Goal: Task Accomplishment & Management: Manage account settings

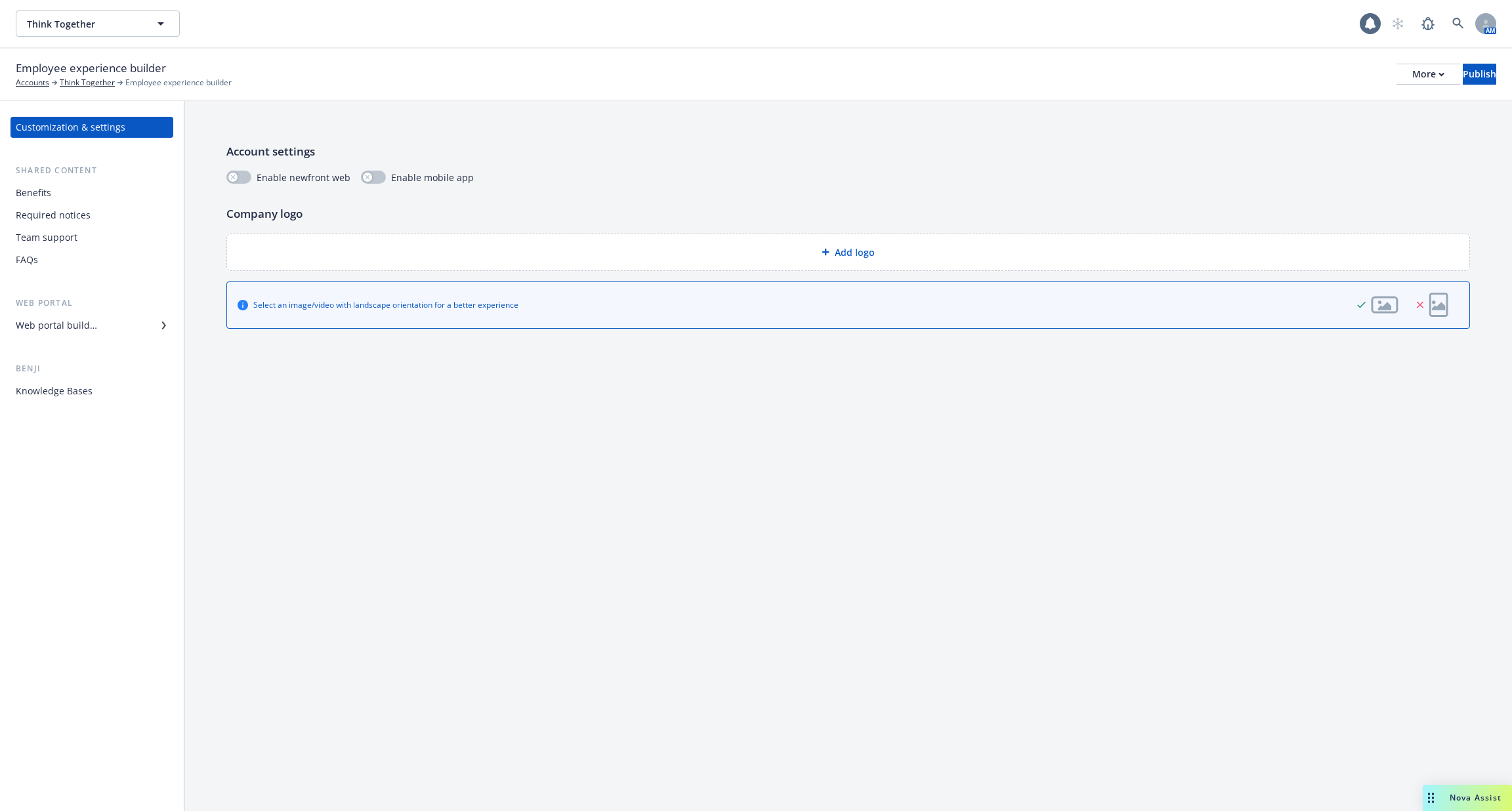
click at [103, 222] on div "Required notices" at bounding box center [92, 216] width 152 height 21
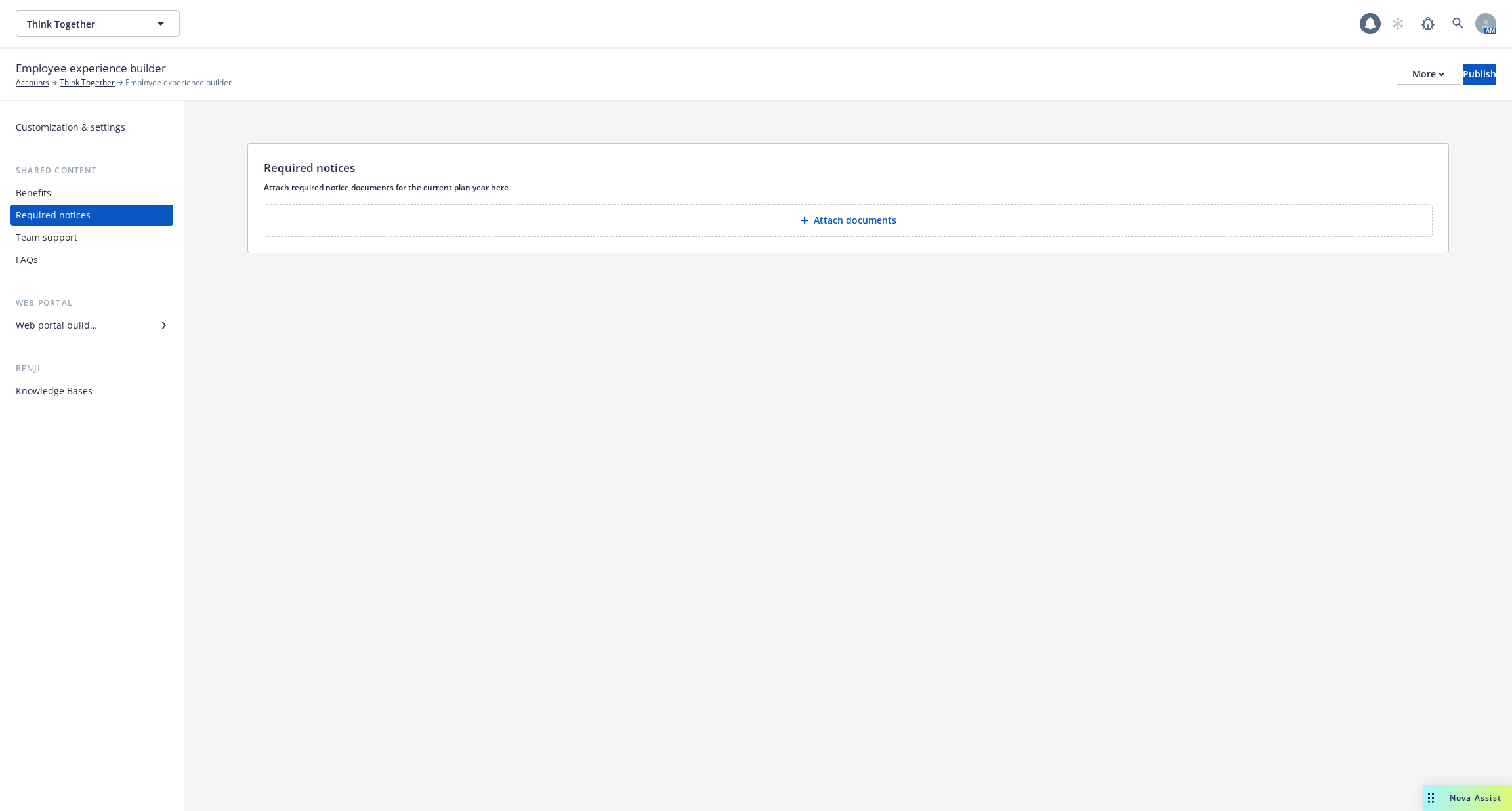
click at [119, 330] on div "Web portal builder" at bounding box center [92, 325] width 152 height 21
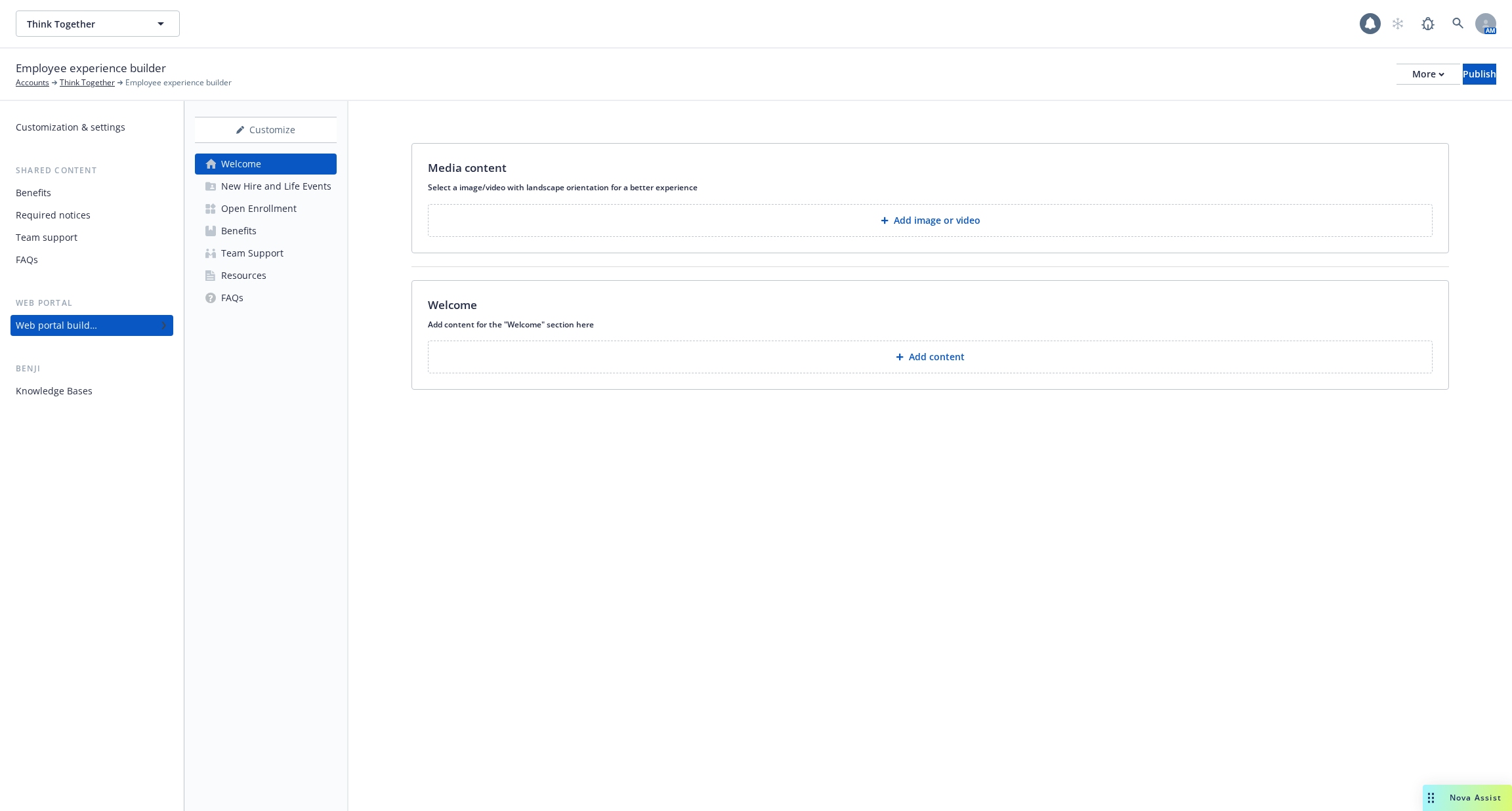
click at [312, 195] on div "New Hire and Life Events" at bounding box center [276, 186] width 110 height 21
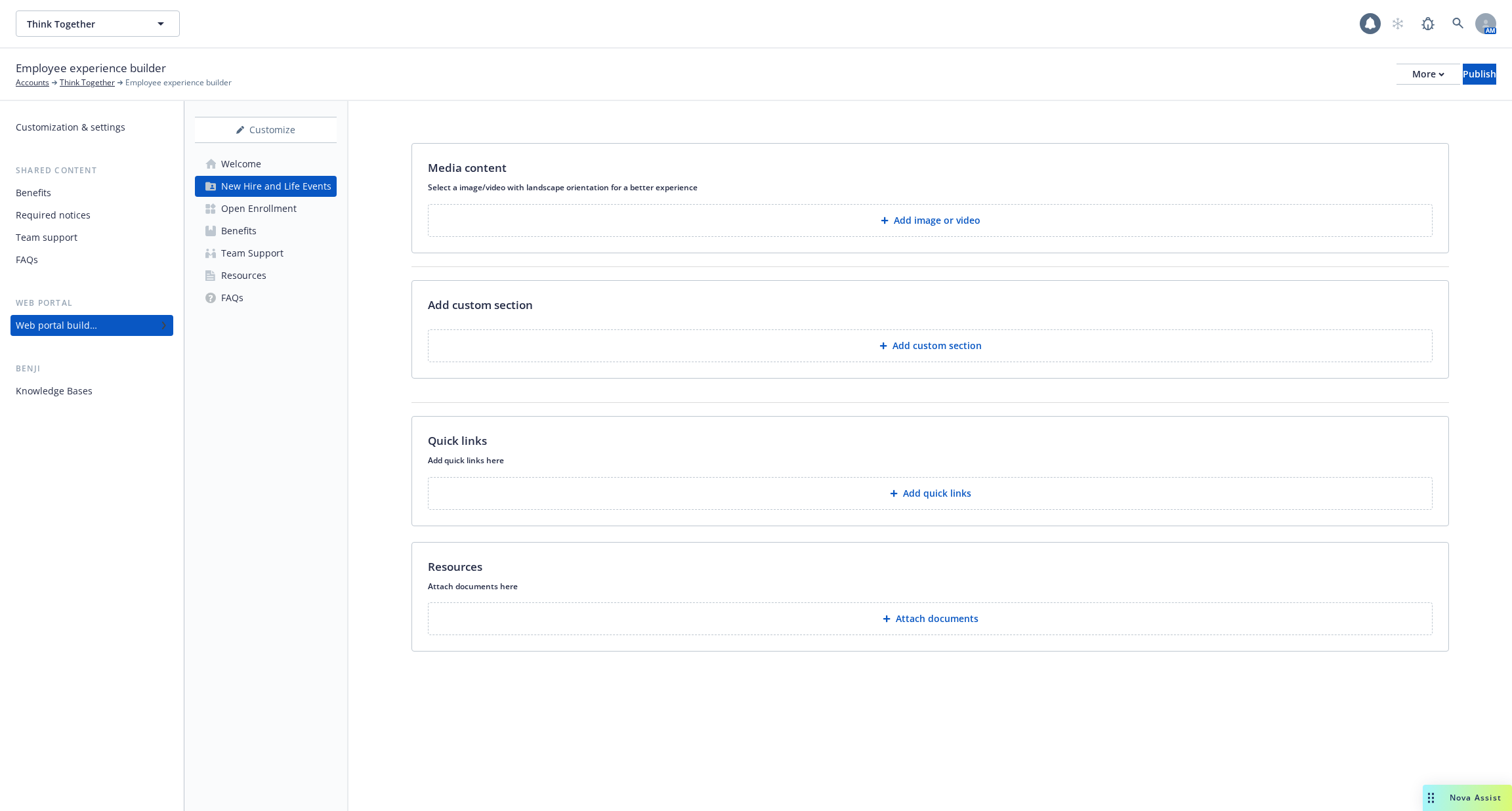
click at [312, 195] on div "New Hire and Life Events" at bounding box center [276, 186] width 110 height 21
click at [300, 218] on link "Open Enrollment" at bounding box center [266, 209] width 142 height 21
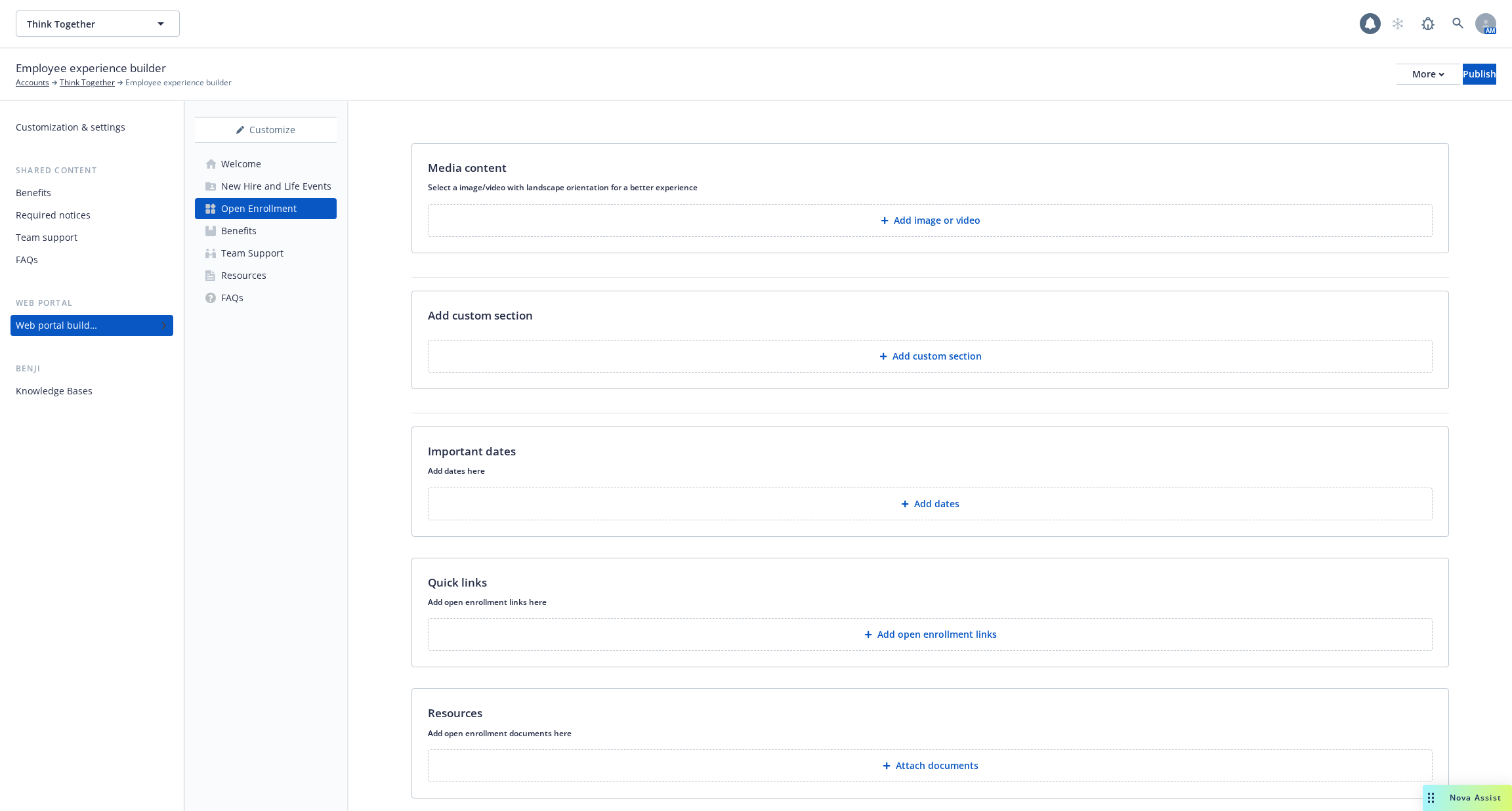
click at [320, 178] on div "New Hire and Life Events" at bounding box center [276, 186] width 110 height 21
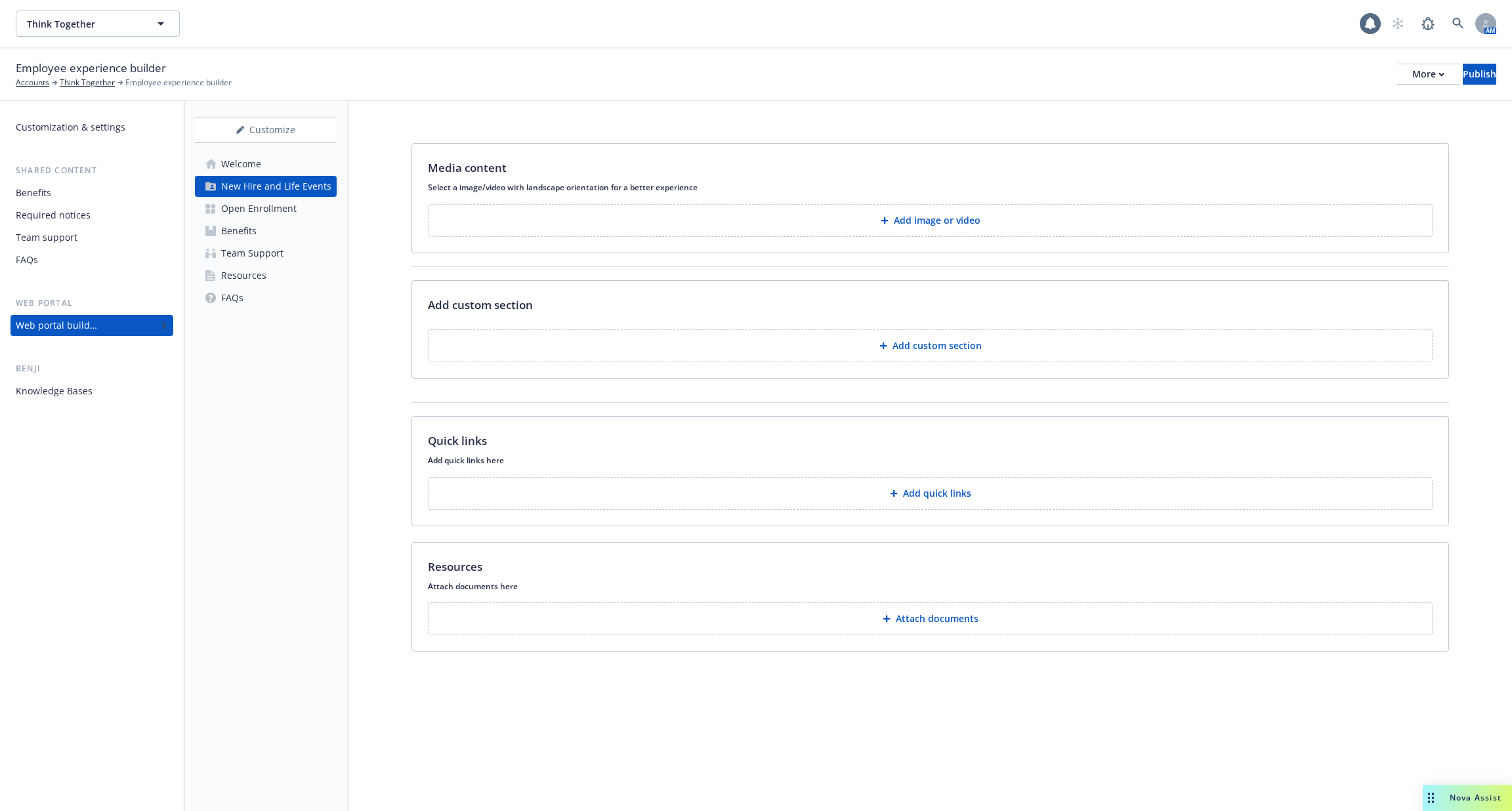
click at [305, 164] on link "Welcome" at bounding box center [266, 164] width 142 height 21
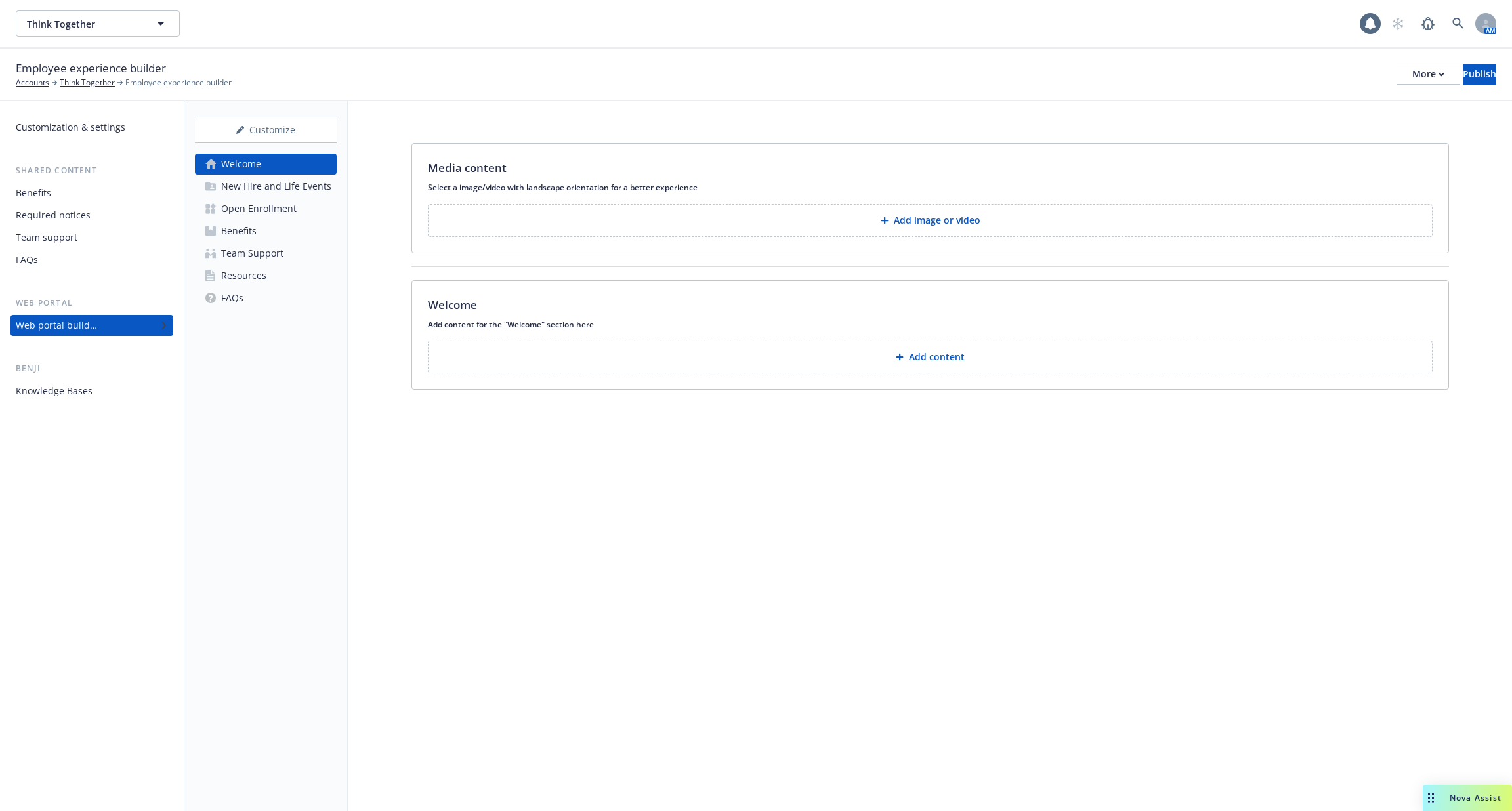
click at [296, 217] on link "Open Enrollment" at bounding box center [266, 209] width 142 height 21
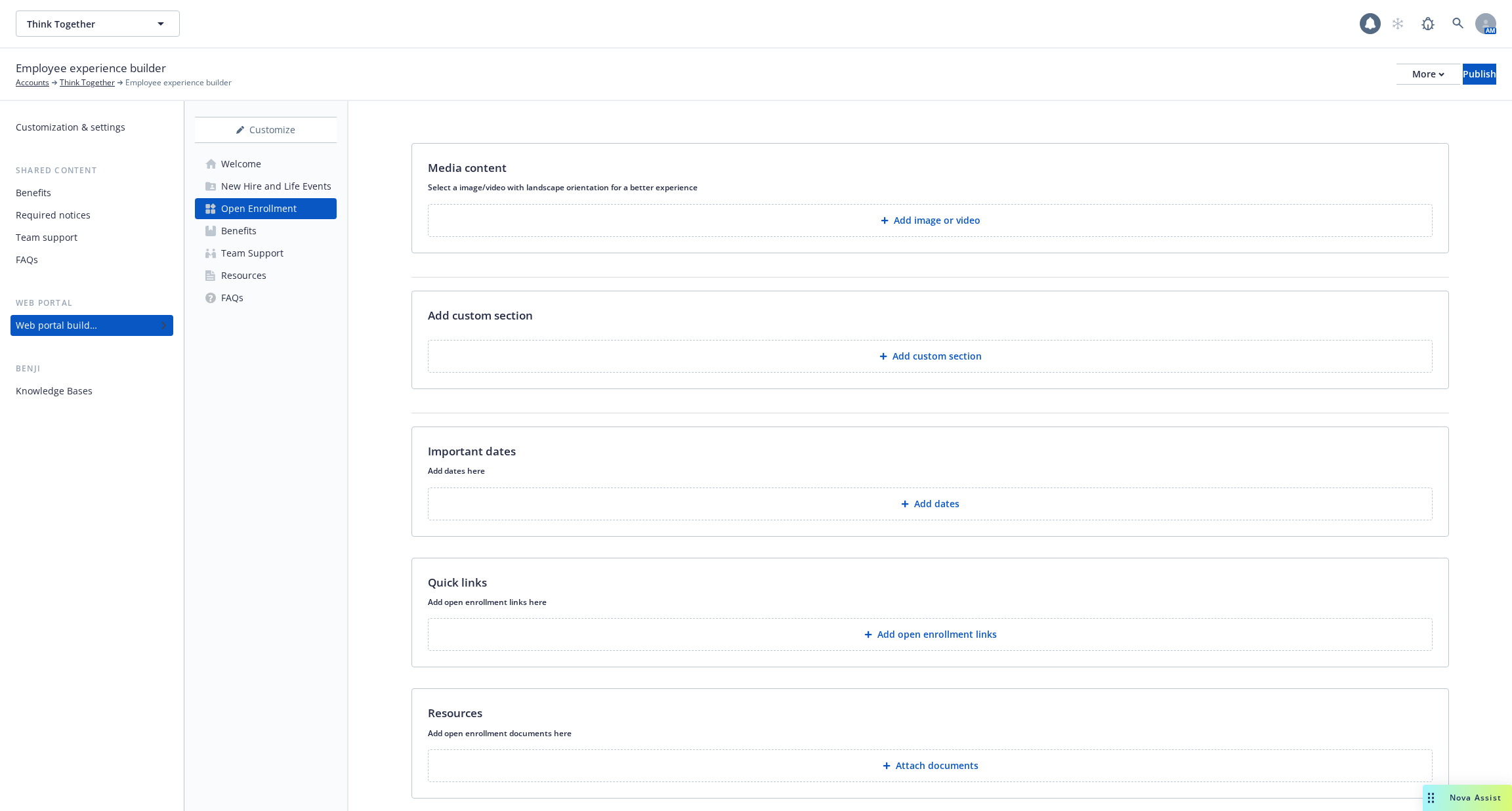
click at [291, 241] on link "Benefits" at bounding box center [266, 231] width 142 height 21
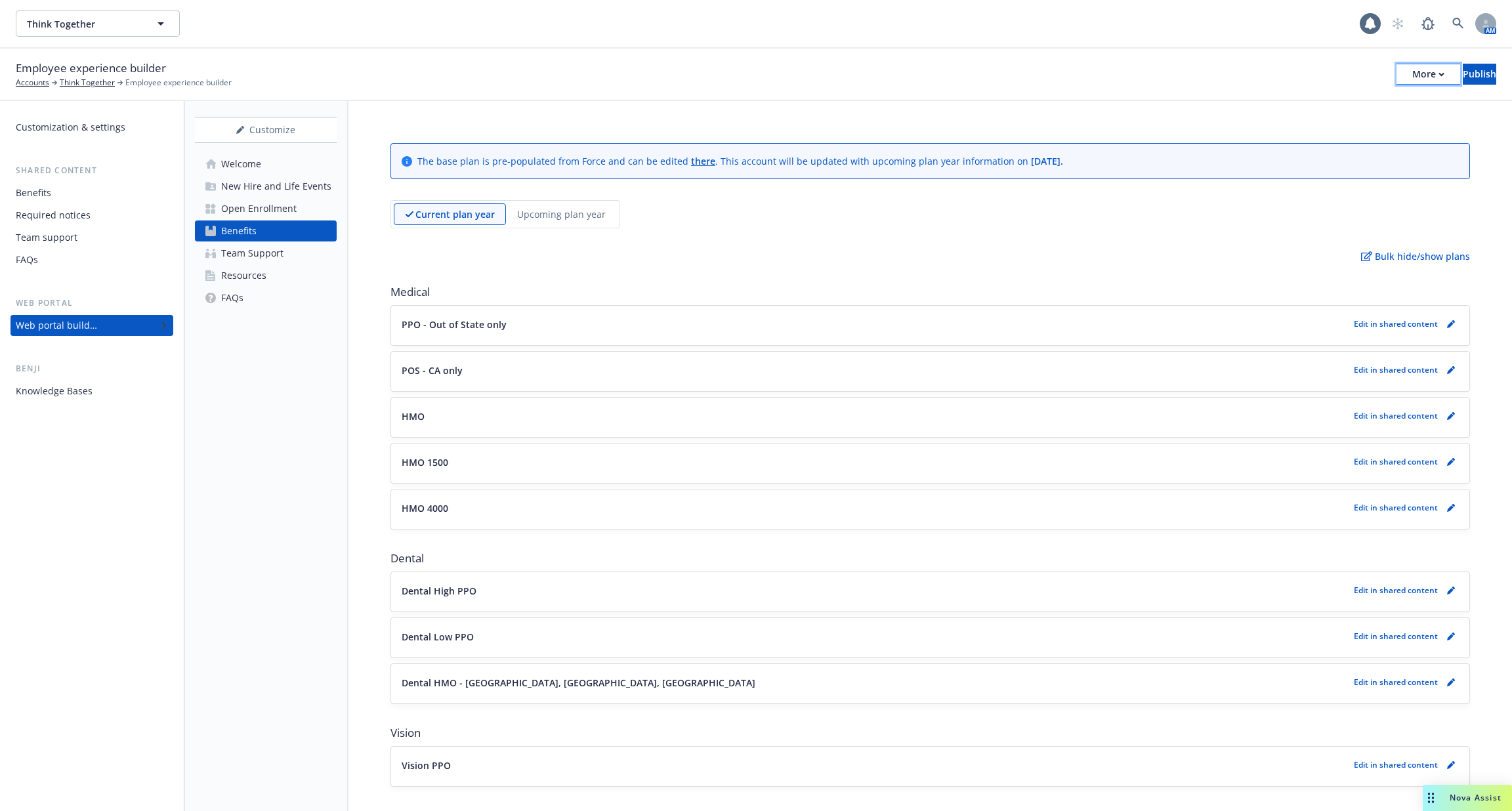
click at [1412, 80] on div "More" at bounding box center [1428, 74] width 32 height 20
click at [1412, 79] on div "More" at bounding box center [1428, 74] width 32 height 20
click at [1316, 95] on div "Copy preview link Copy portal link Configure test user to preview app" at bounding box center [1320, 130] width 194 height 79
click at [293, 210] on div "Open Enrollment" at bounding box center [259, 209] width 76 height 21
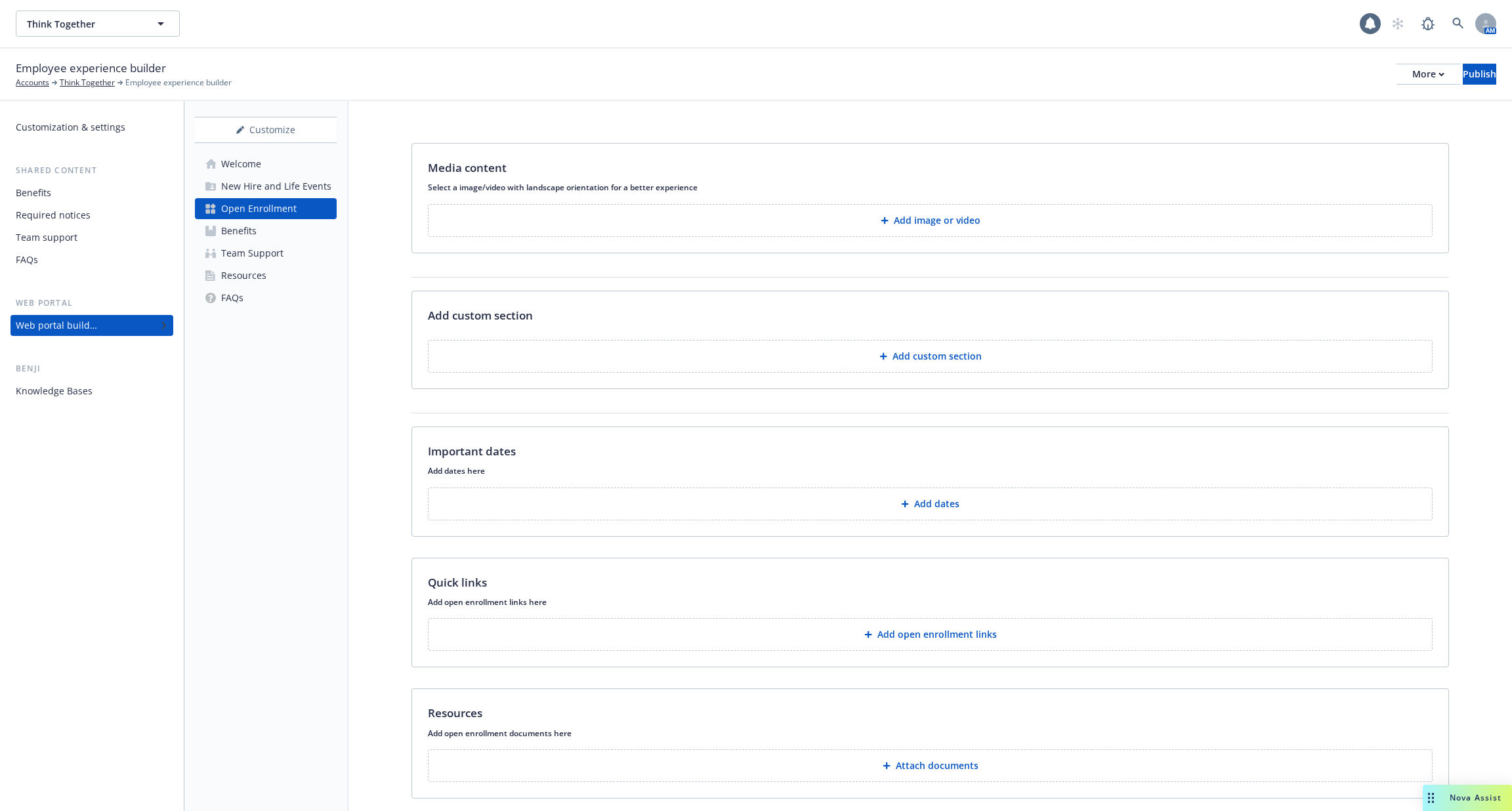
click at [282, 257] on link "Team Support" at bounding box center [266, 253] width 142 height 21
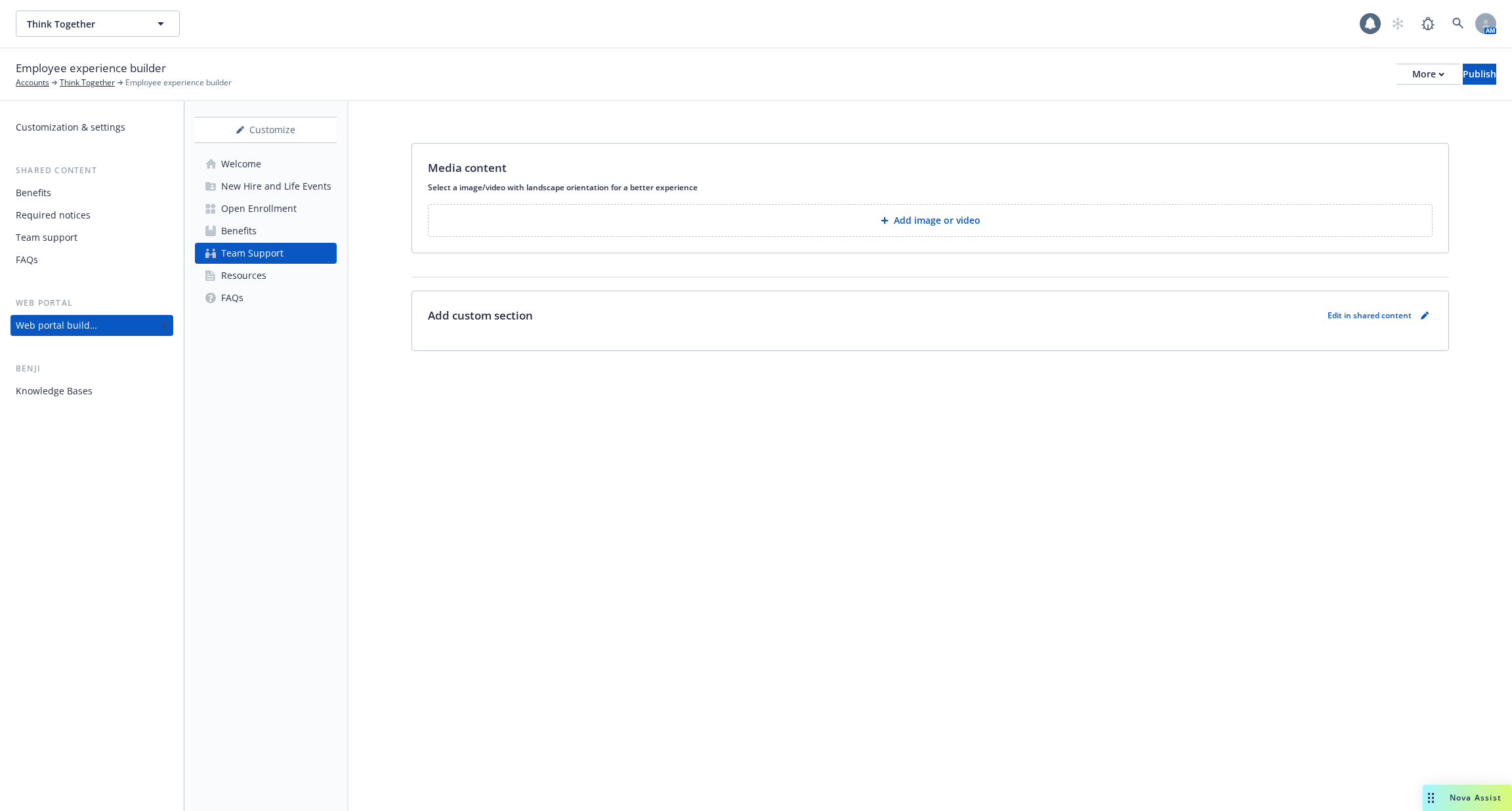
click at [279, 282] on link "Resources" at bounding box center [266, 276] width 142 height 21
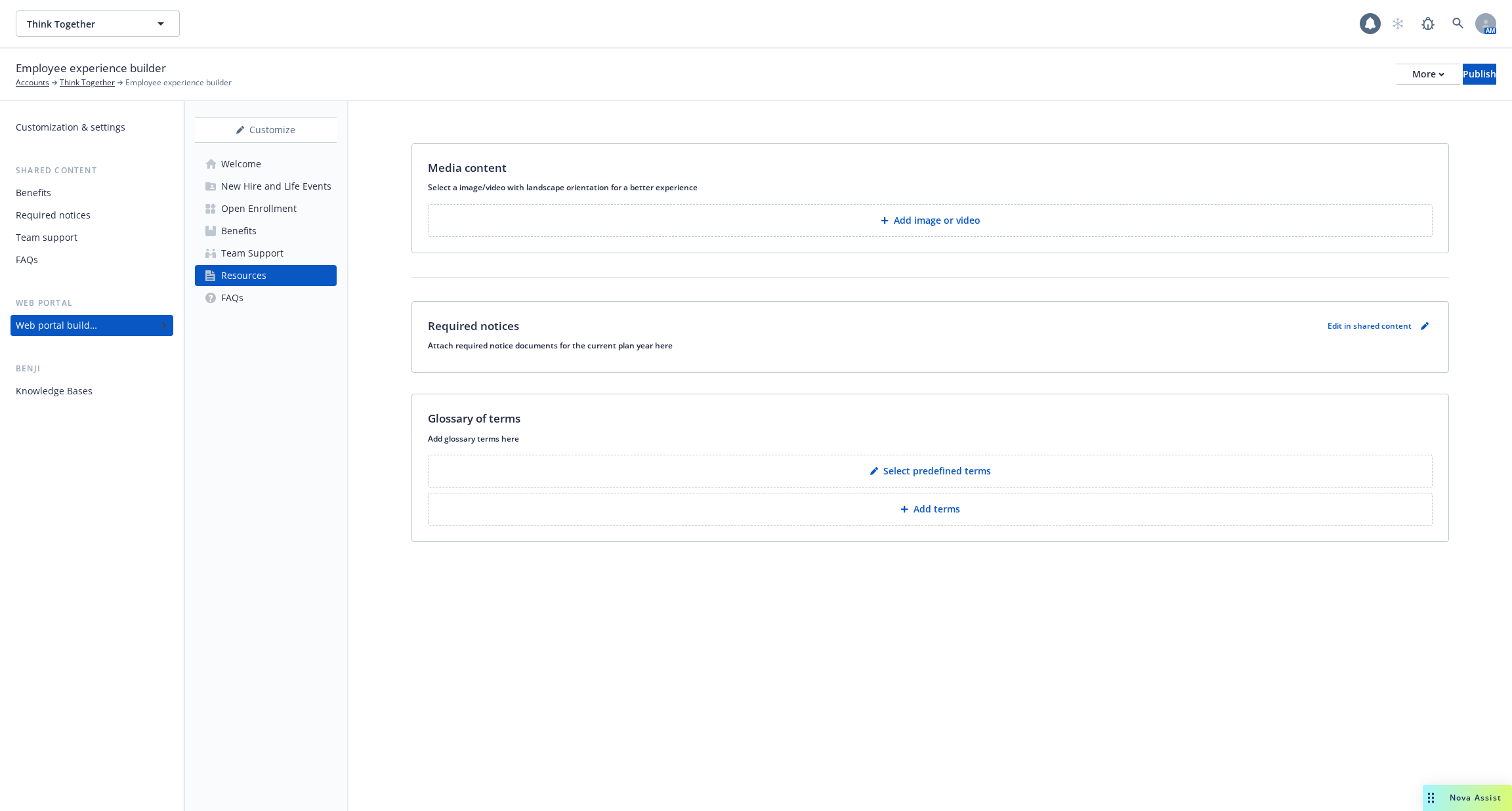
click at [274, 200] on div "Open Enrollment" at bounding box center [259, 209] width 76 height 21
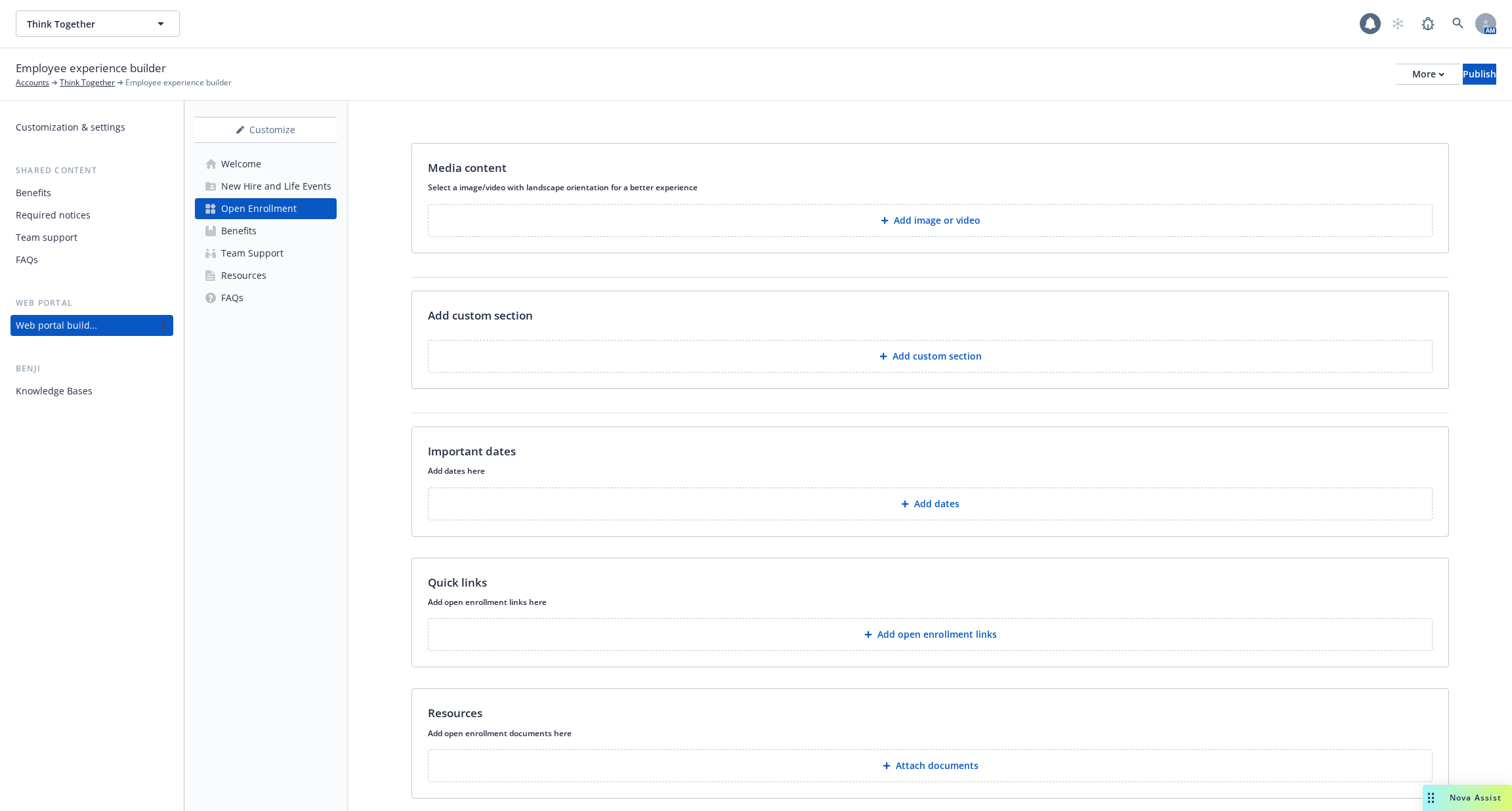
click at [264, 182] on div "New Hire and Life Events" at bounding box center [276, 186] width 110 height 21
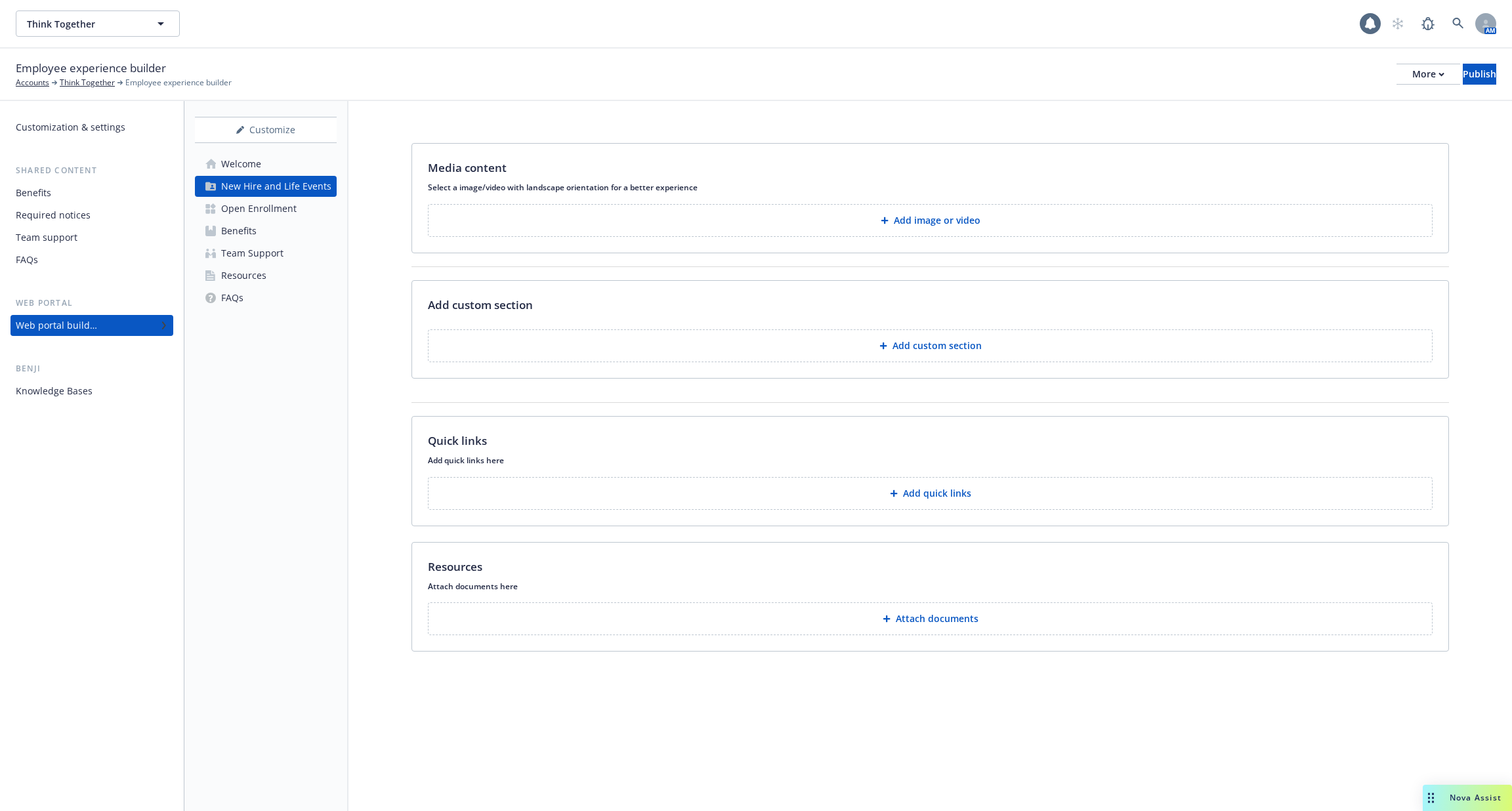
click at [260, 173] on div "Welcome" at bounding box center [241, 164] width 40 height 21
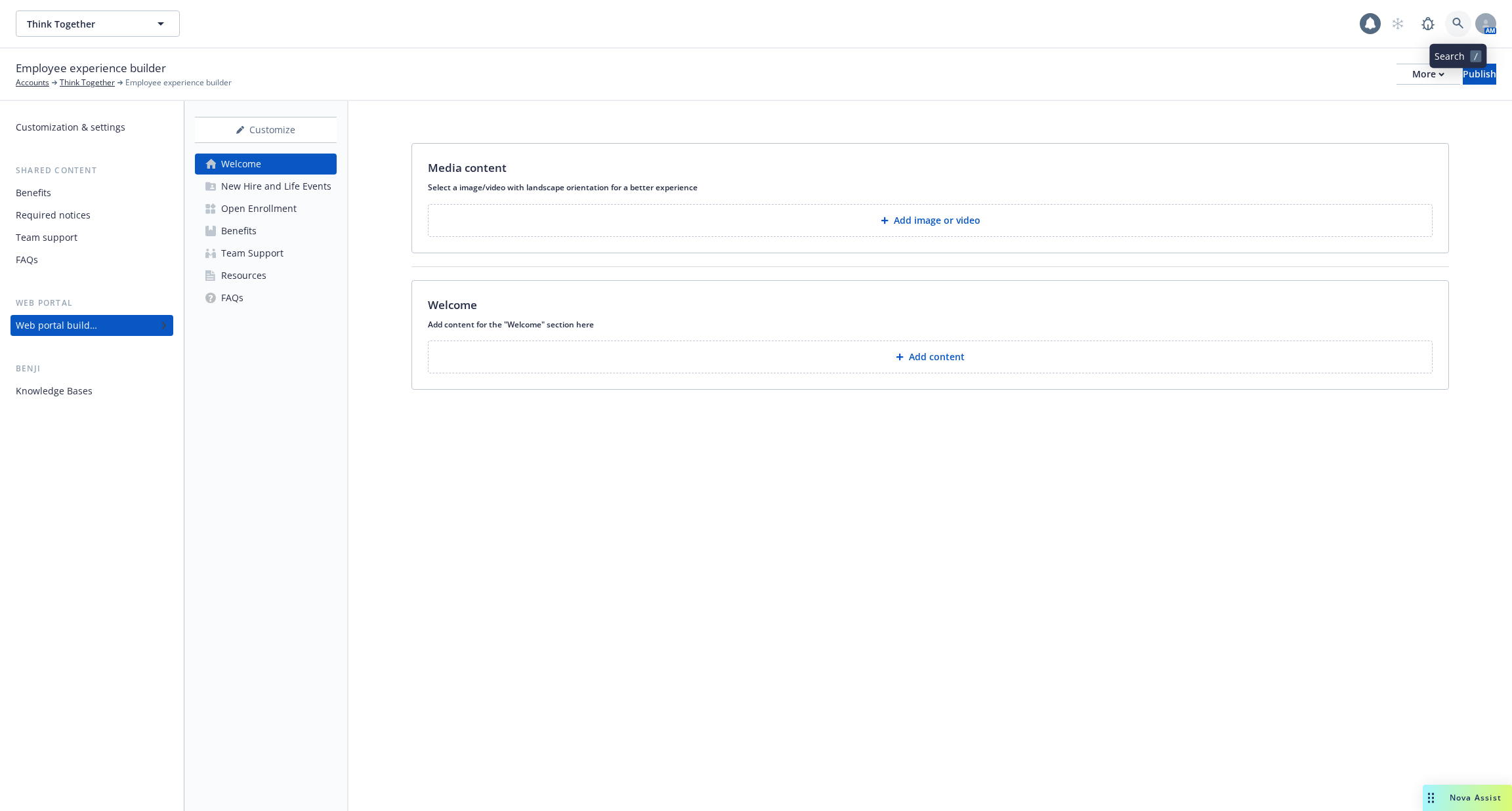
click at [1453, 28] on icon at bounding box center [1458, 24] width 12 height 12
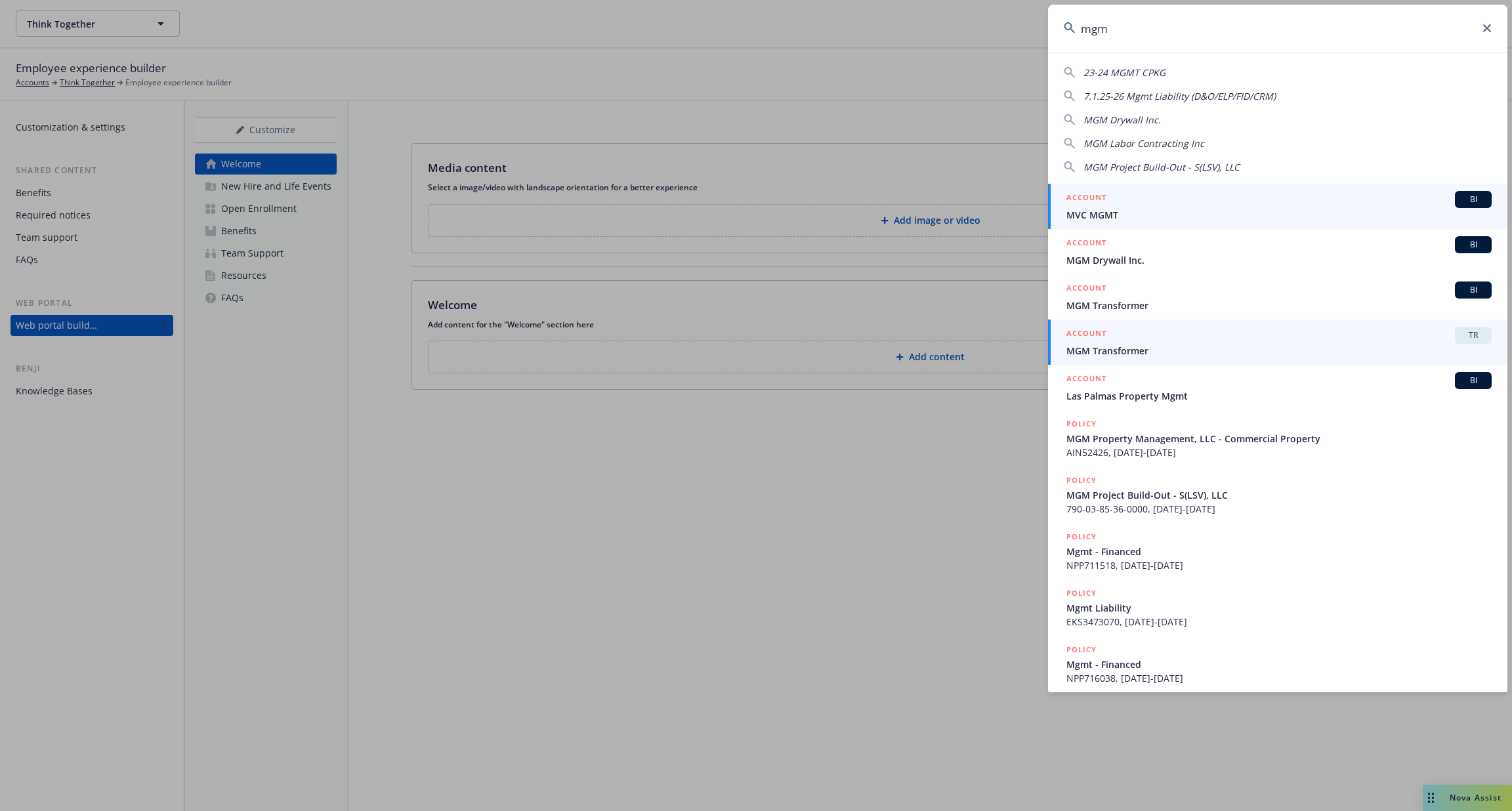
type input "mgm"
click at [1287, 340] on div "ACCOUNT TR" at bounding box center [1279, 335] width 425 height 17
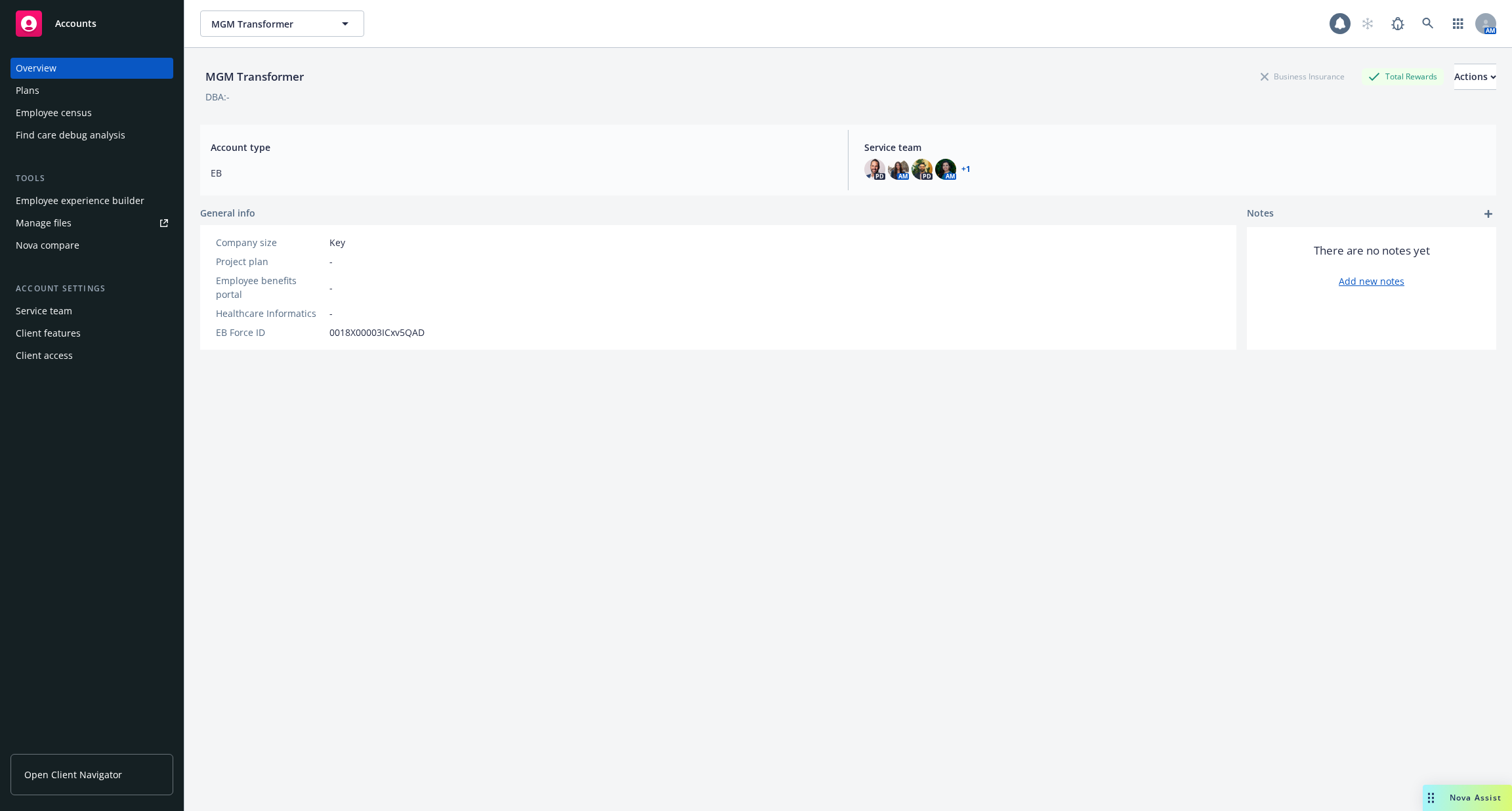
click at [103, 190] on div "Employee experience builder" at bounding box center [80, 200] width 128 height 21
click at [79, 202] on div "Employee experience builder" at bounding box center [80, 200] width 128 height 21
click at [1429, 32] on link at bounding box center [1427, 23] width 26 height 26
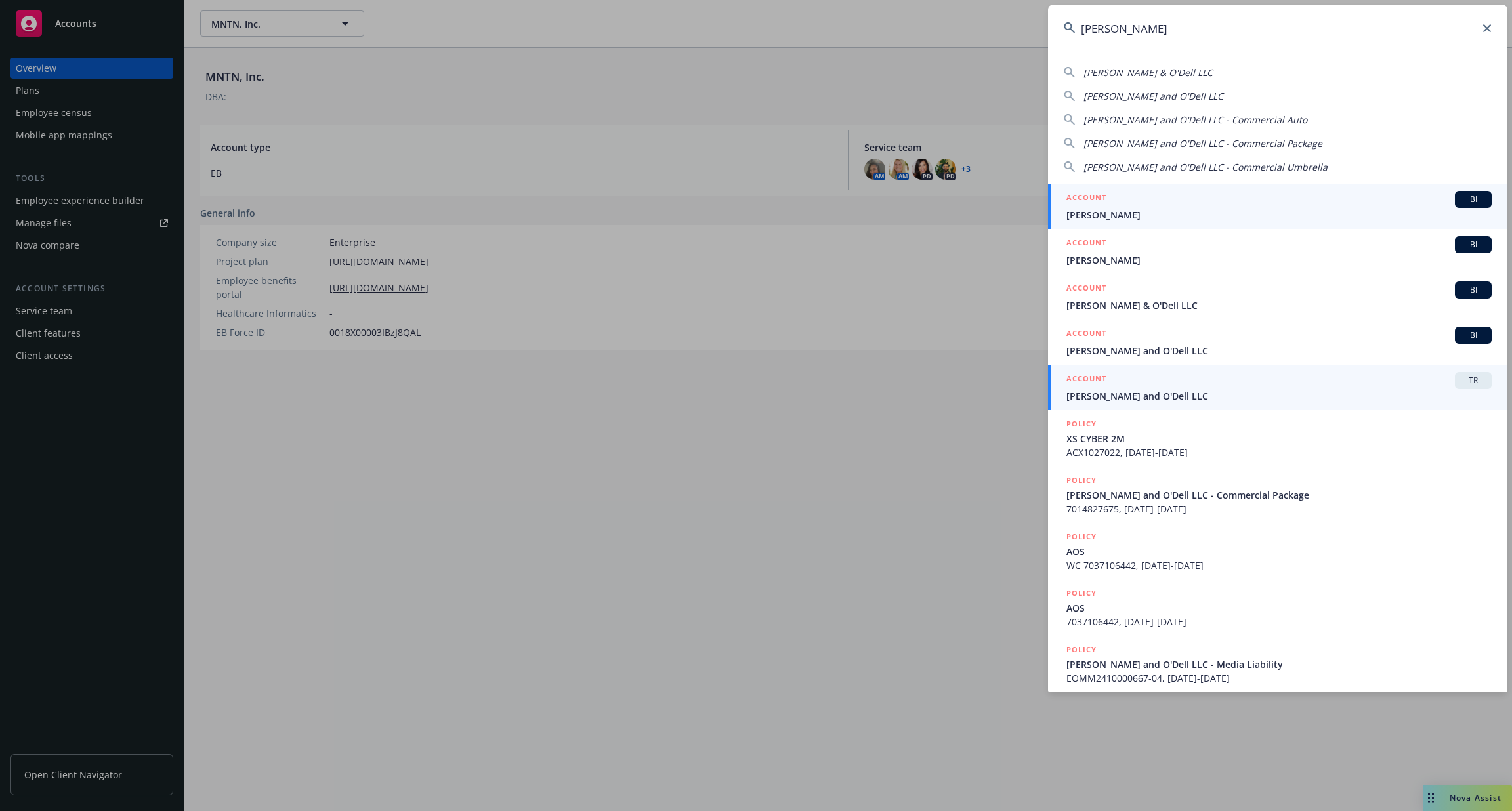
type input "[PERSON_NAME]"
click at [1157, 389] on span "[PERSON_NAME] and O'Dell LLC" at bounding box center [1279, 396] width 425 height 14
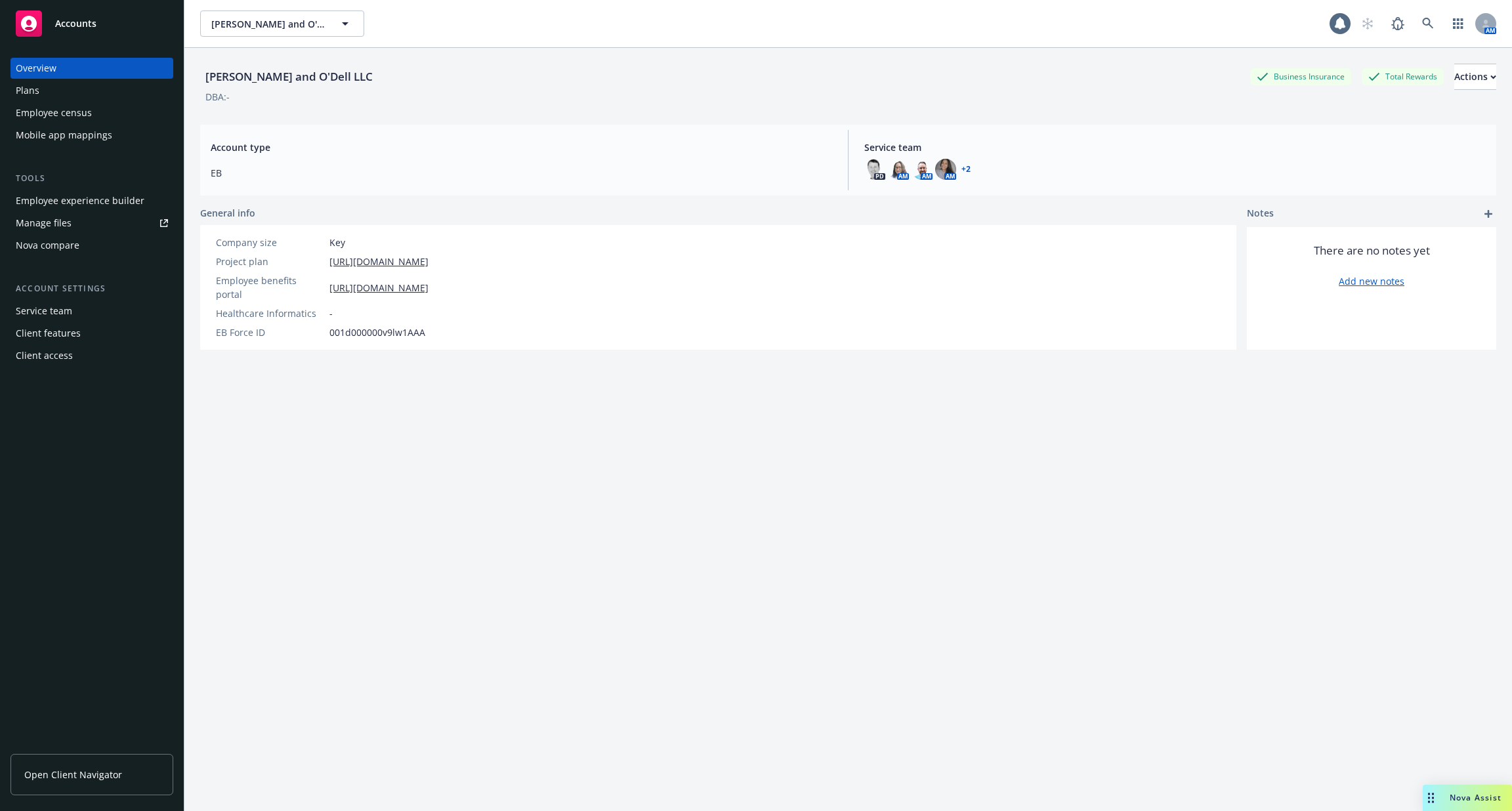
click at [122, 194] on div "Employee experience builder" at bounding box center [80, 200] width 128 height 21
click at [1434, 17] on link at bounding box center [1427, 23] width 26 height 26
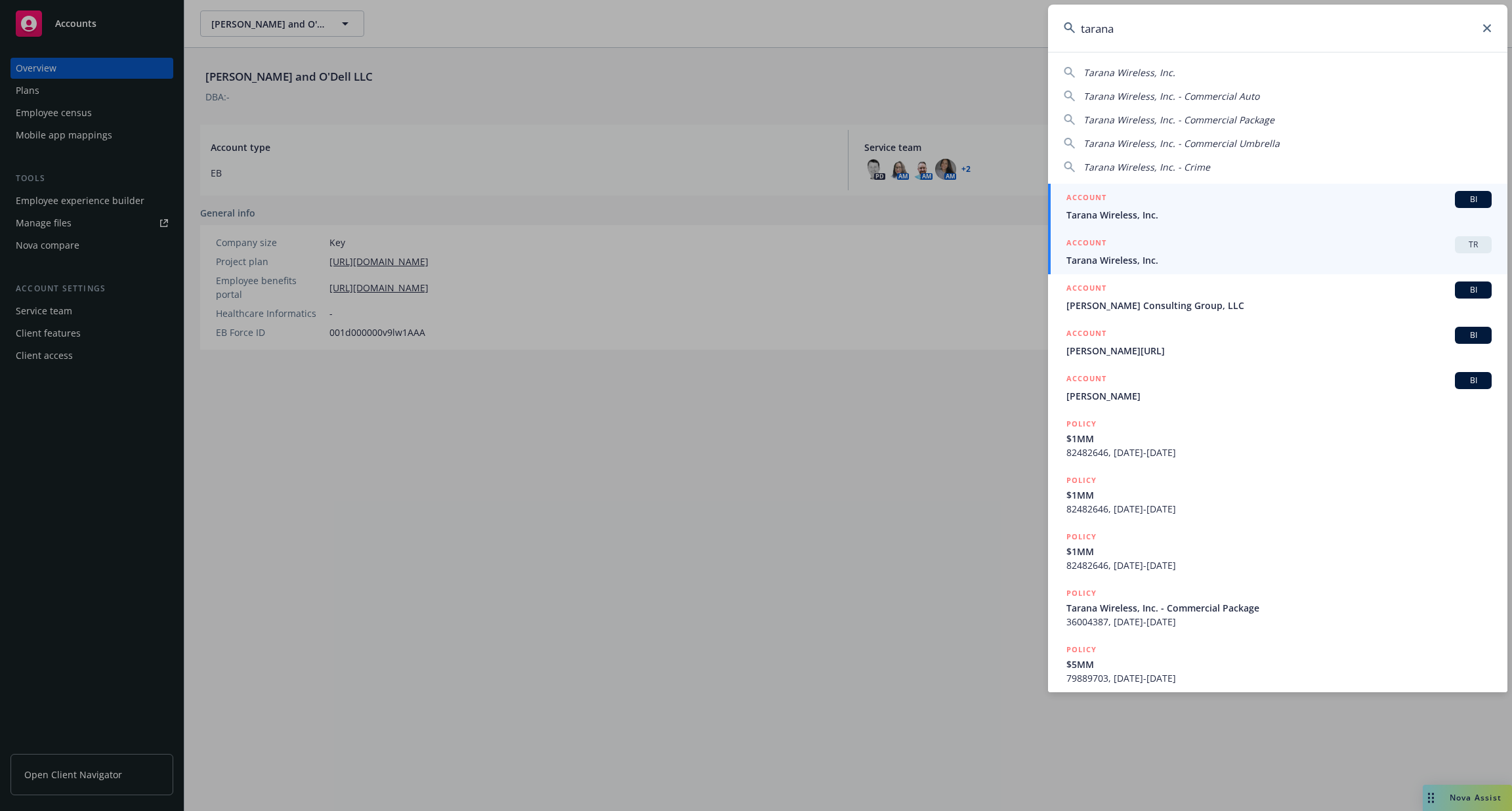
type input "tarana"
click at [1116, 247] on div "ACCOUNT TR" at bounding box center [1279, 245] width 425 height 17
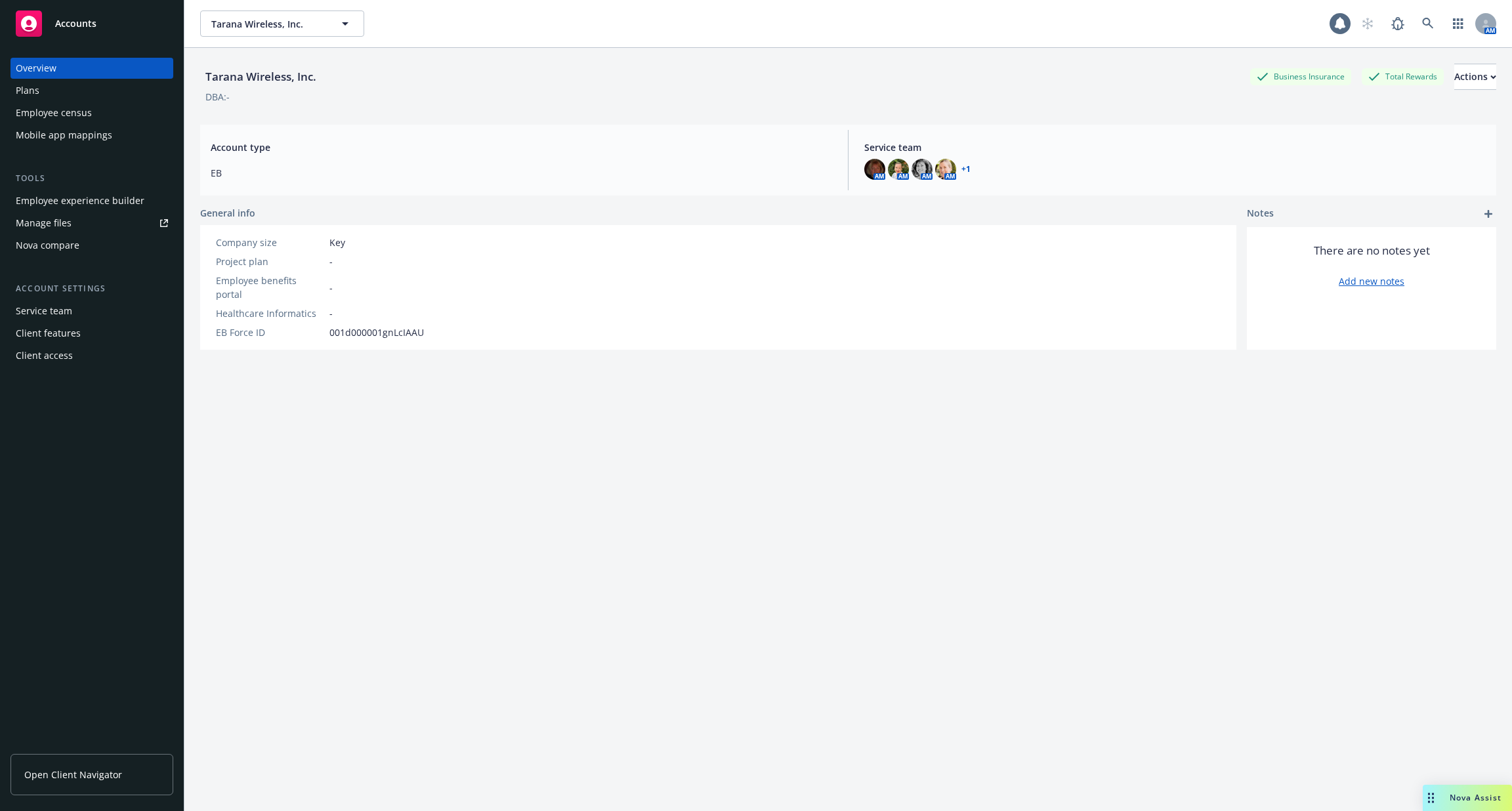
click at [104, 85] on div "Plans" at bounding box center [92, 91] width 152 height 21
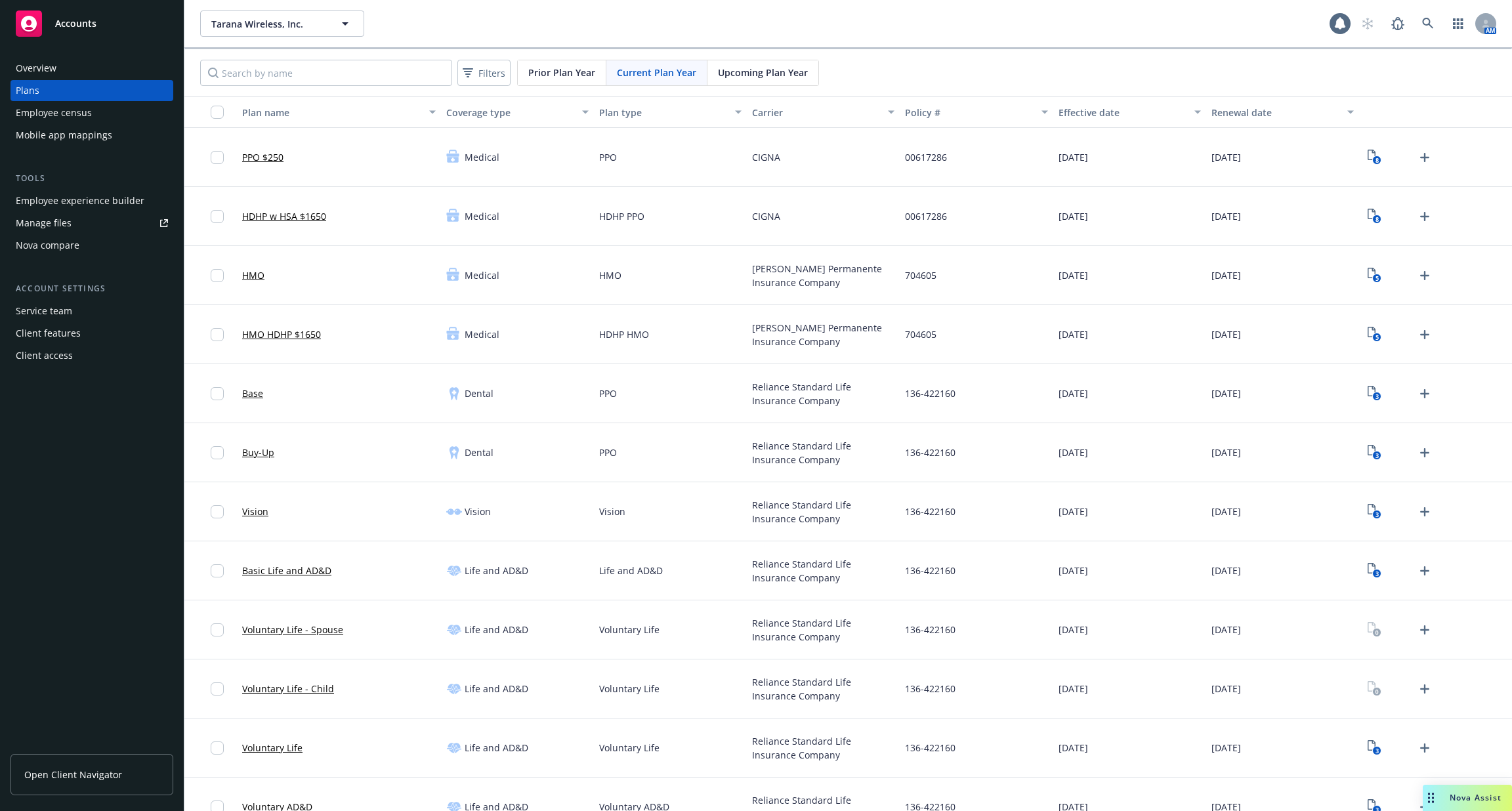
click at [102, 112] on div "Employee census" at bounding box center [92, 113] width 152 height 21
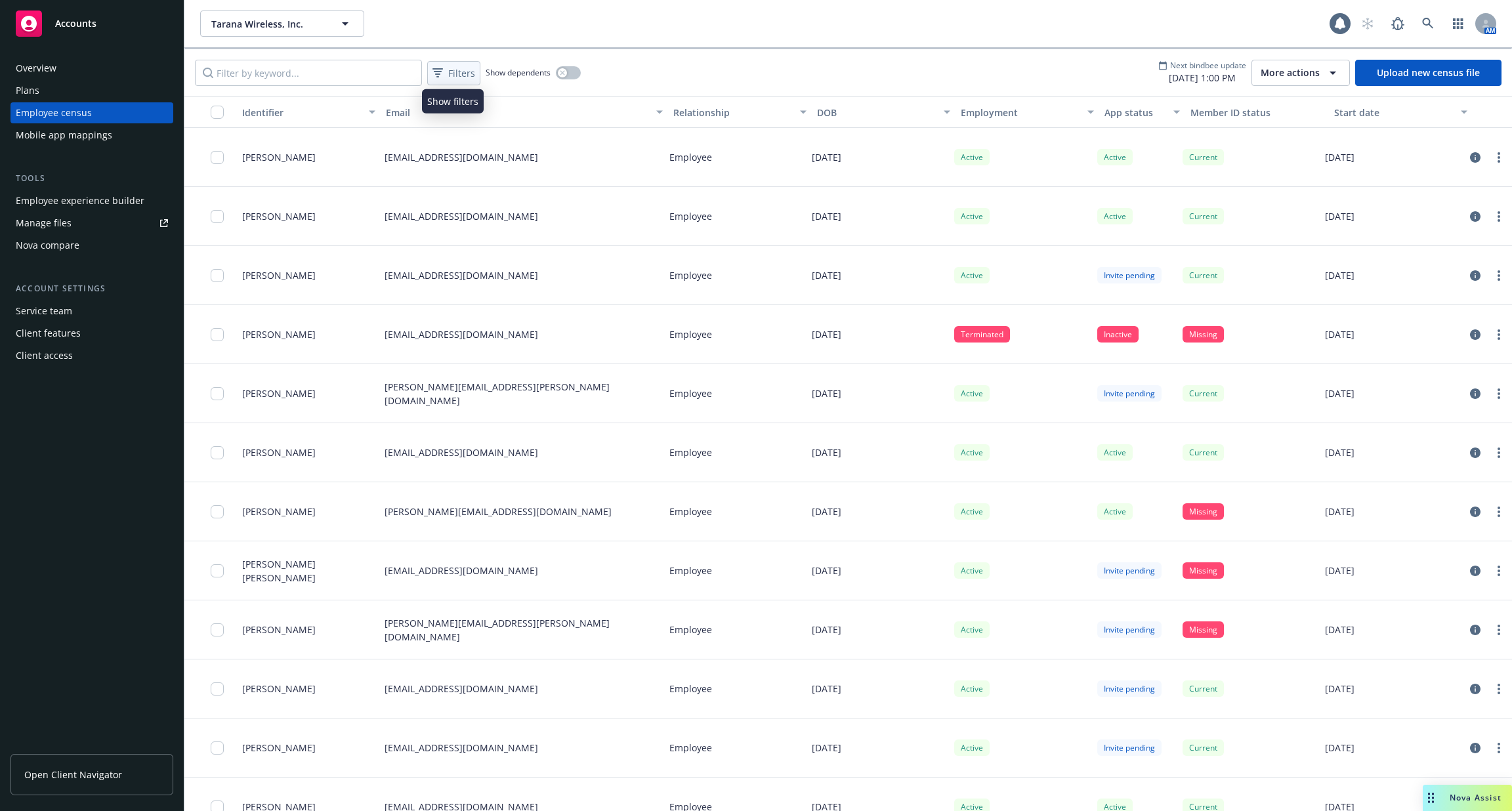
click at [449, 80] on div "Filters" at bounding box center [453, 73] width 48 height 19
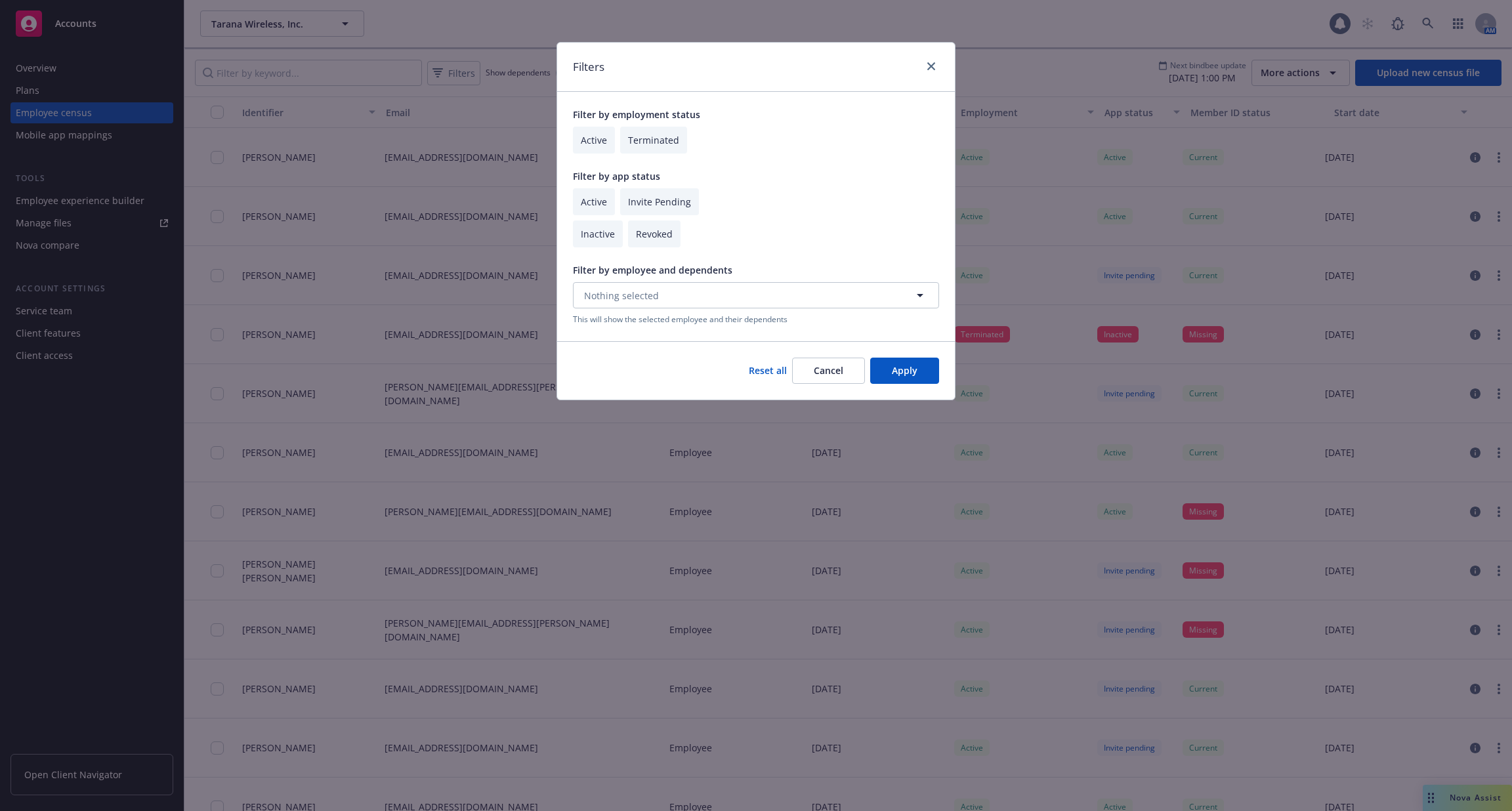
click at [604, 200] on input "checkbox" at bounding box center [594, 202] width 42 height 27
checkbox input "true"
click at [661, 210] on input "checkbox" at bounding box center [659, 202] width 79 height 27
checkbox input "true"
click at [916, 376] on button "Apply" at bounding box center [905, 370] width 69 height 26
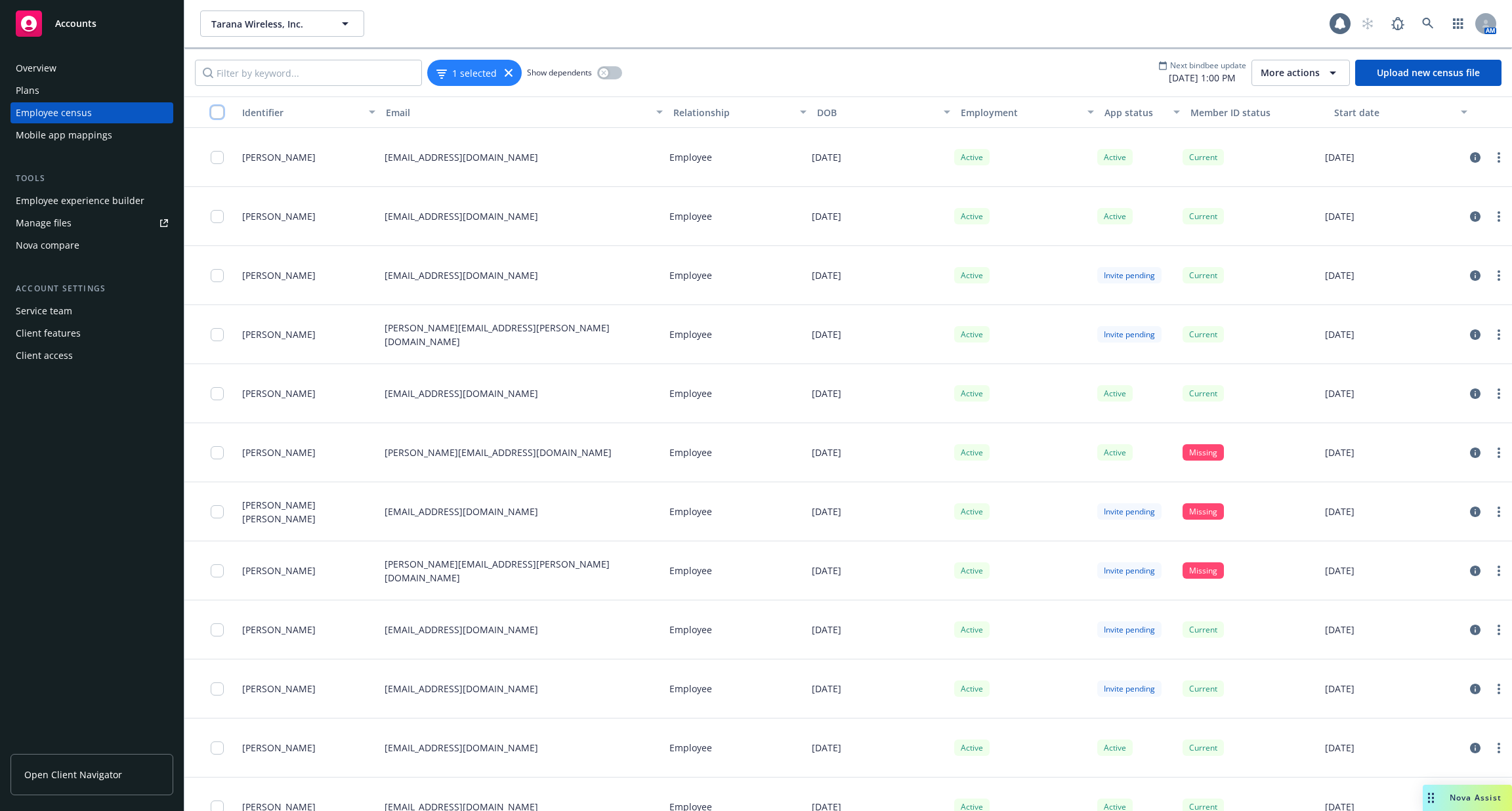
click at [217, 108] on input "checkbox" at bounding box center [217, 112] width 13 height 13
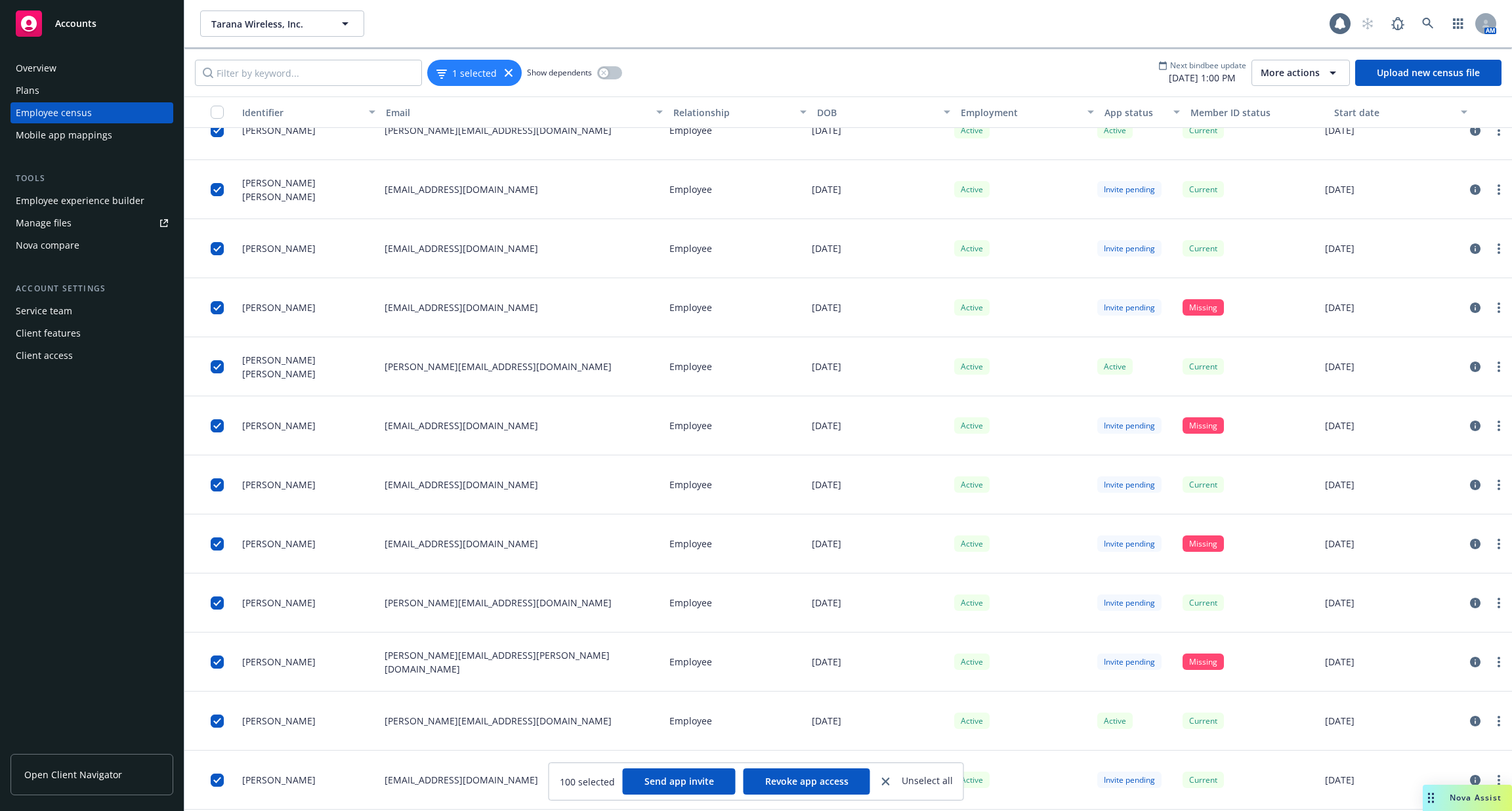
scroll to position [4231, 0]
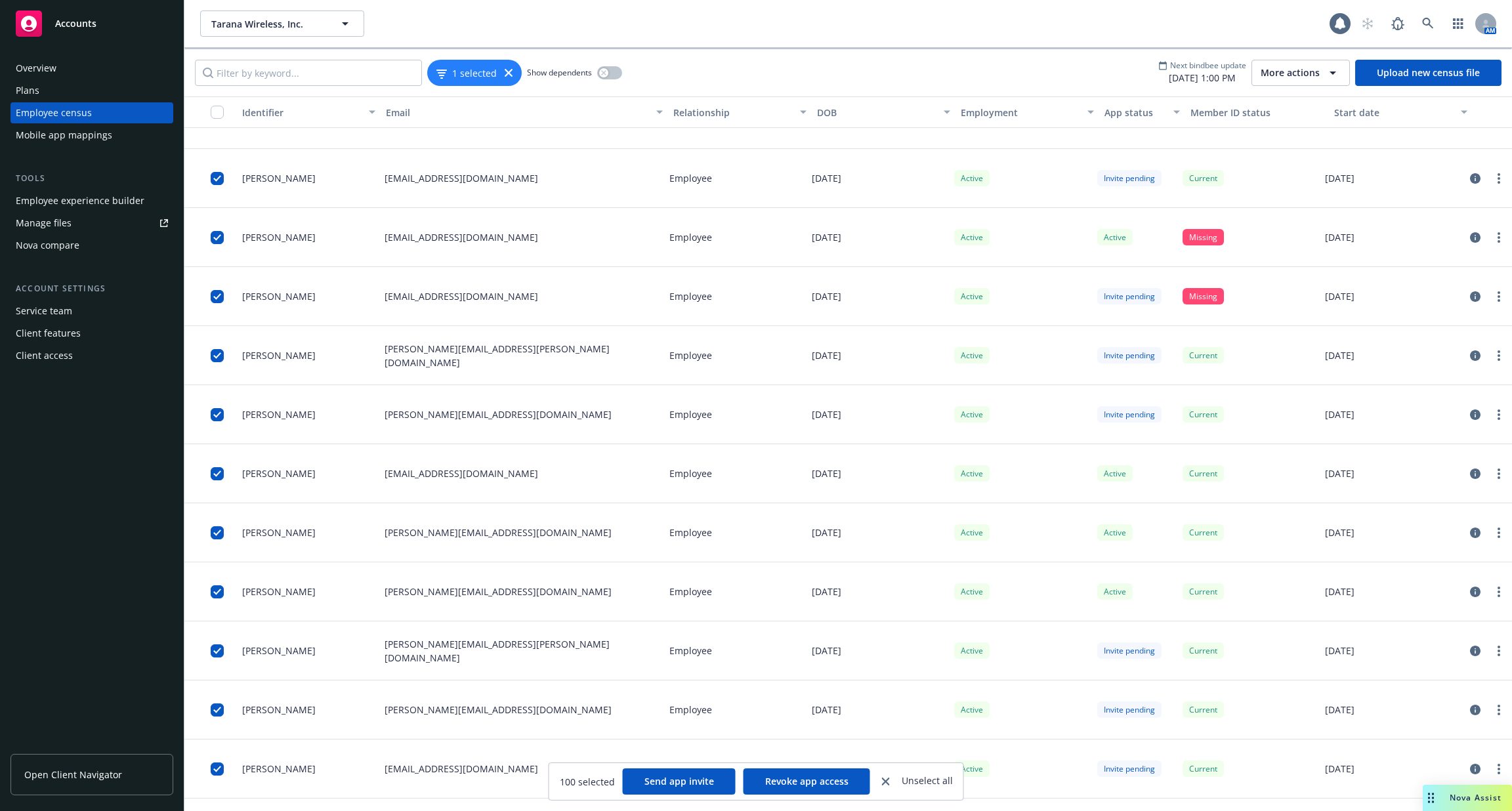
click at [216, 96] on button "button" at bounding box center [211, 112] width 53 height 32
click at [216, 106] on input "checkbox" at bounding box center [217, 112] width 13 height 13
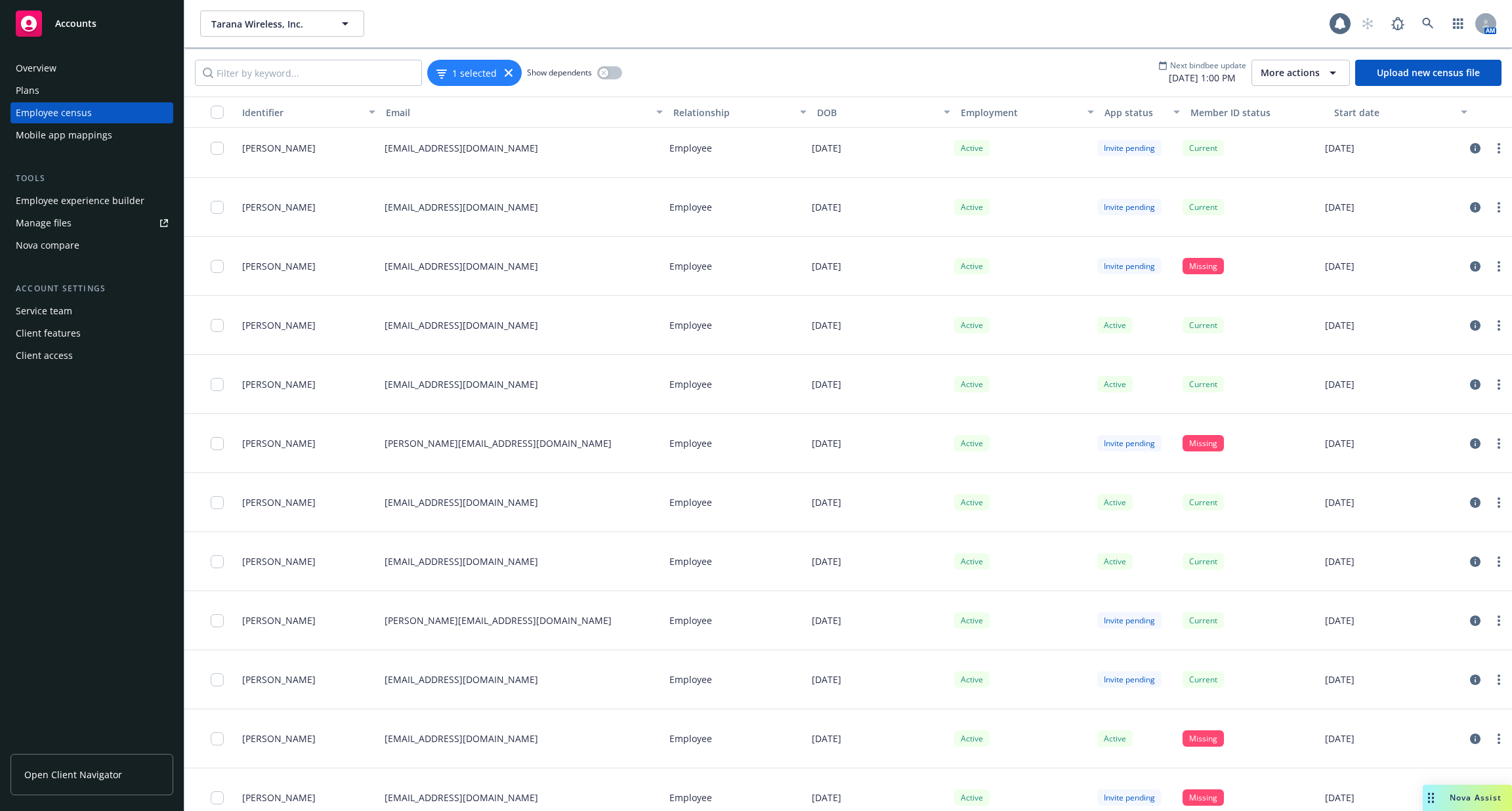
scroll to position [16976, 0]
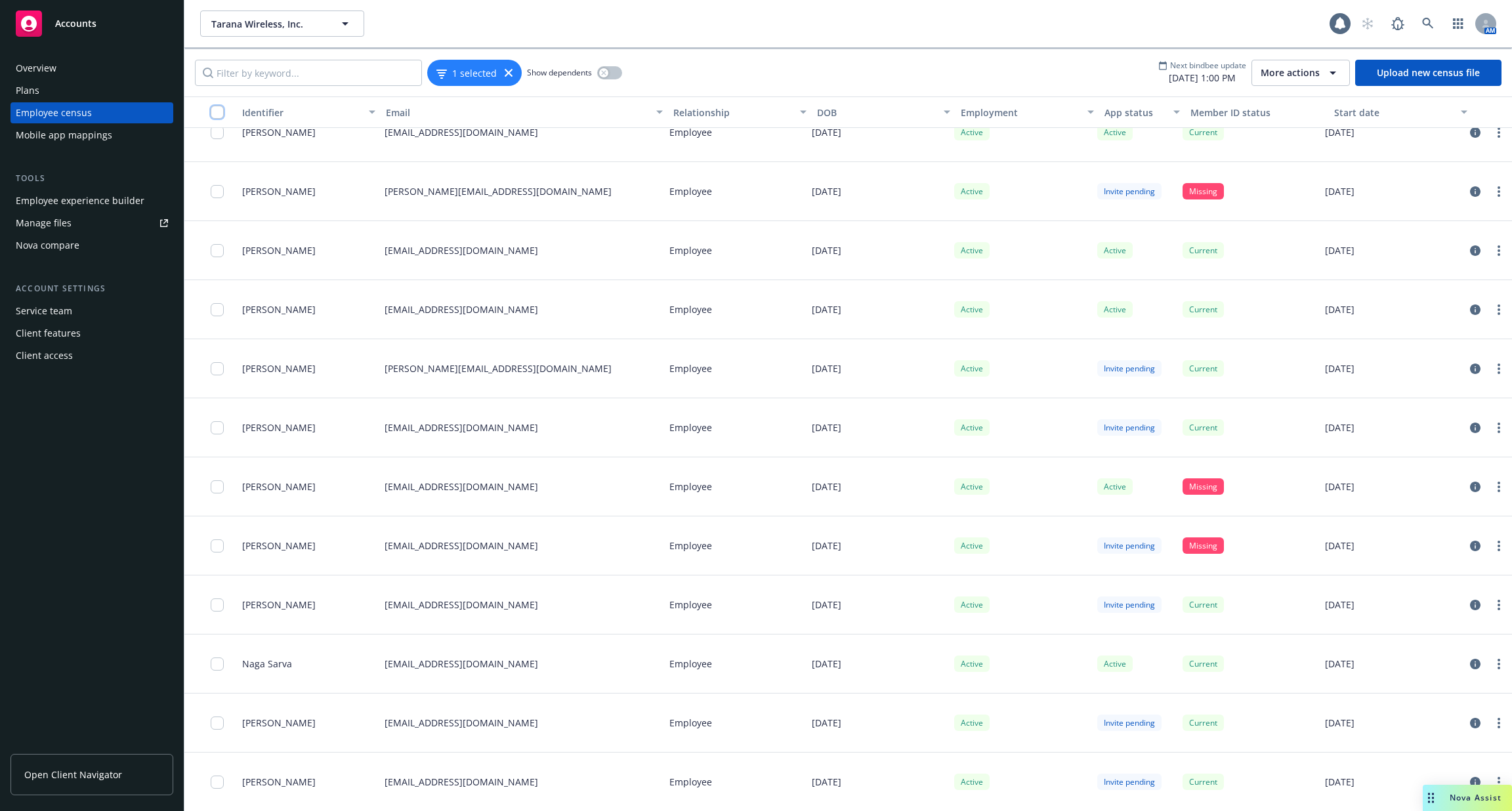
click at [211, 110] on input "checkbox" at bounding box center [217, 112] width 13 height 13
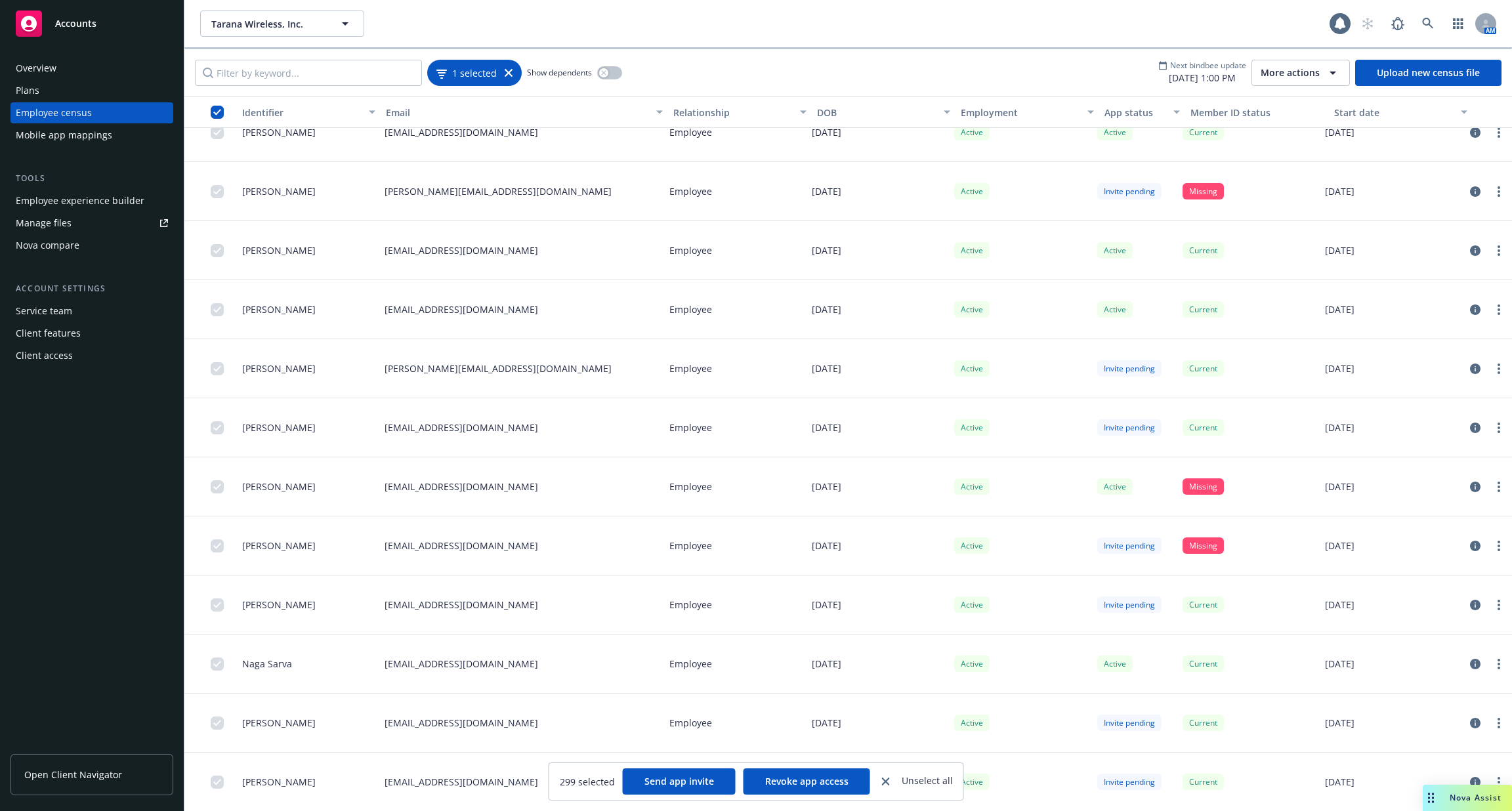
click at [507, 71] on icon at bounding box center [508, 73] width 8 height 8
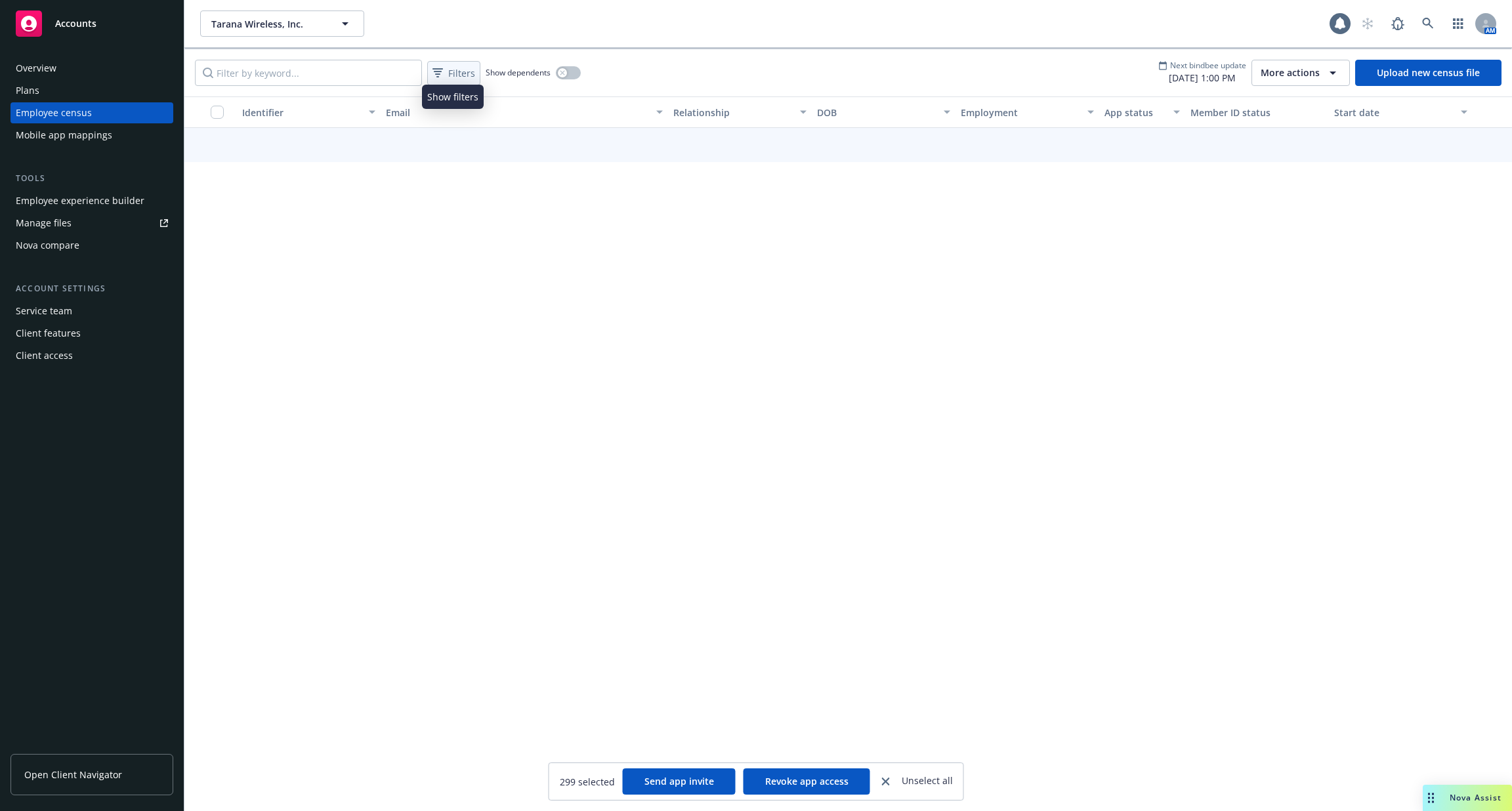
click at [465, 74] on span "Filters" at bounding box center [462, 73] width 27 height 14
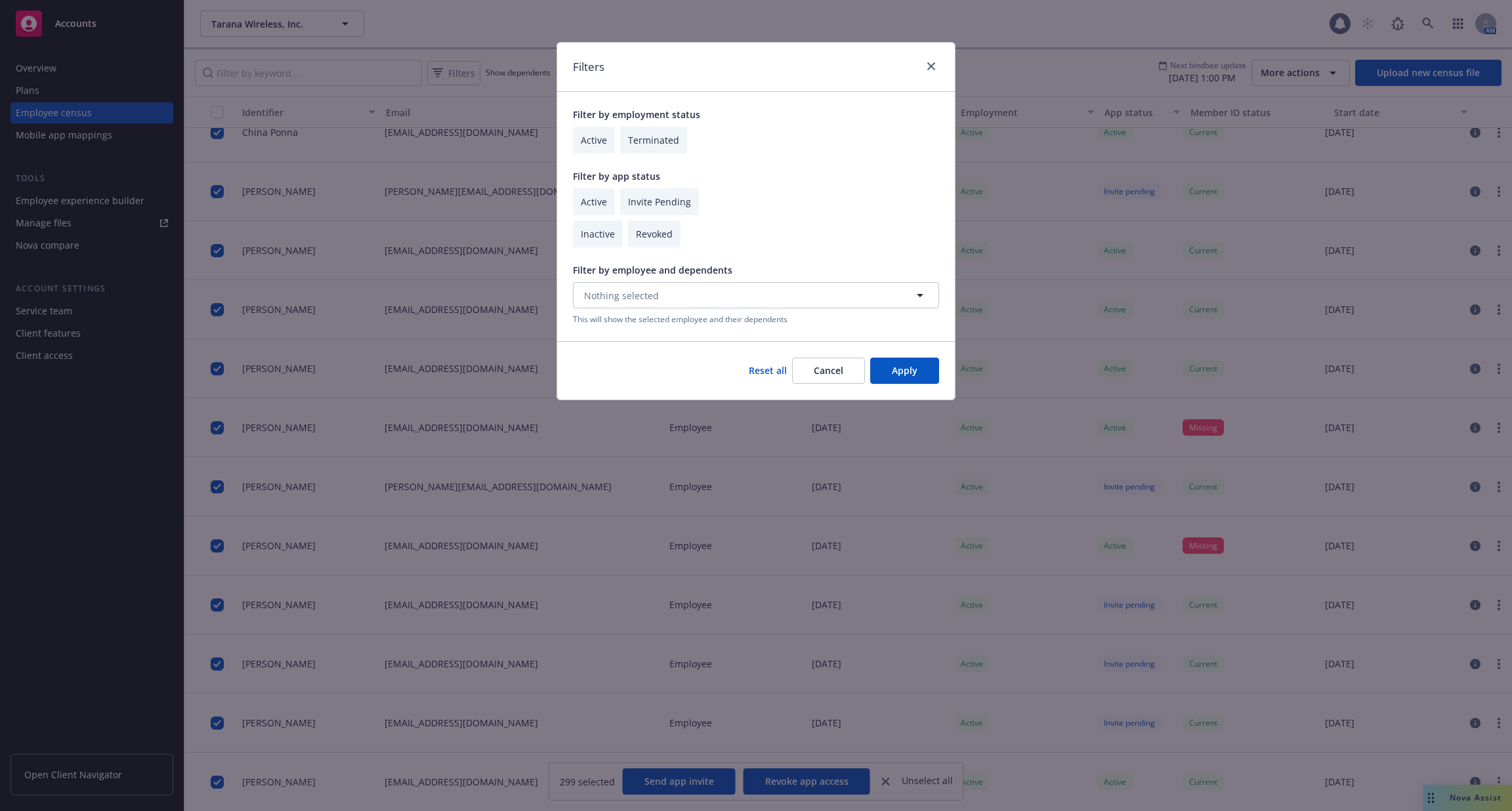
click at [592, 197] on input "checkbox" at bounding box center [594, 202] width 42 height 27
checkbox input "true"
click at [899, 364] on button "Apply" at bounding box center [905, 370] width 69 height 26
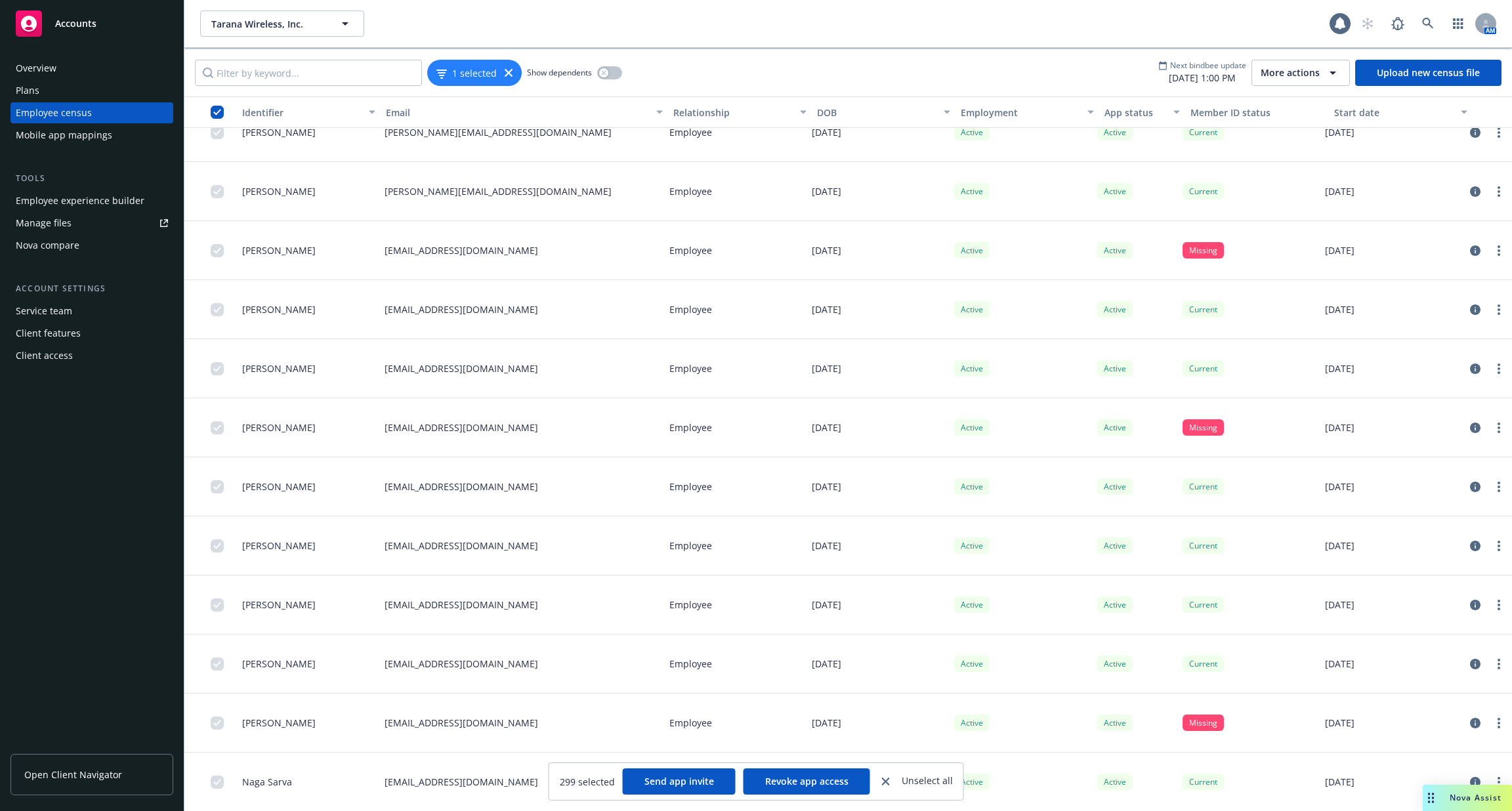
scroll to position [4809, 0]
click at [476, 72] on span "1 selected" at bounding box center [474, 72] width 44 height 14
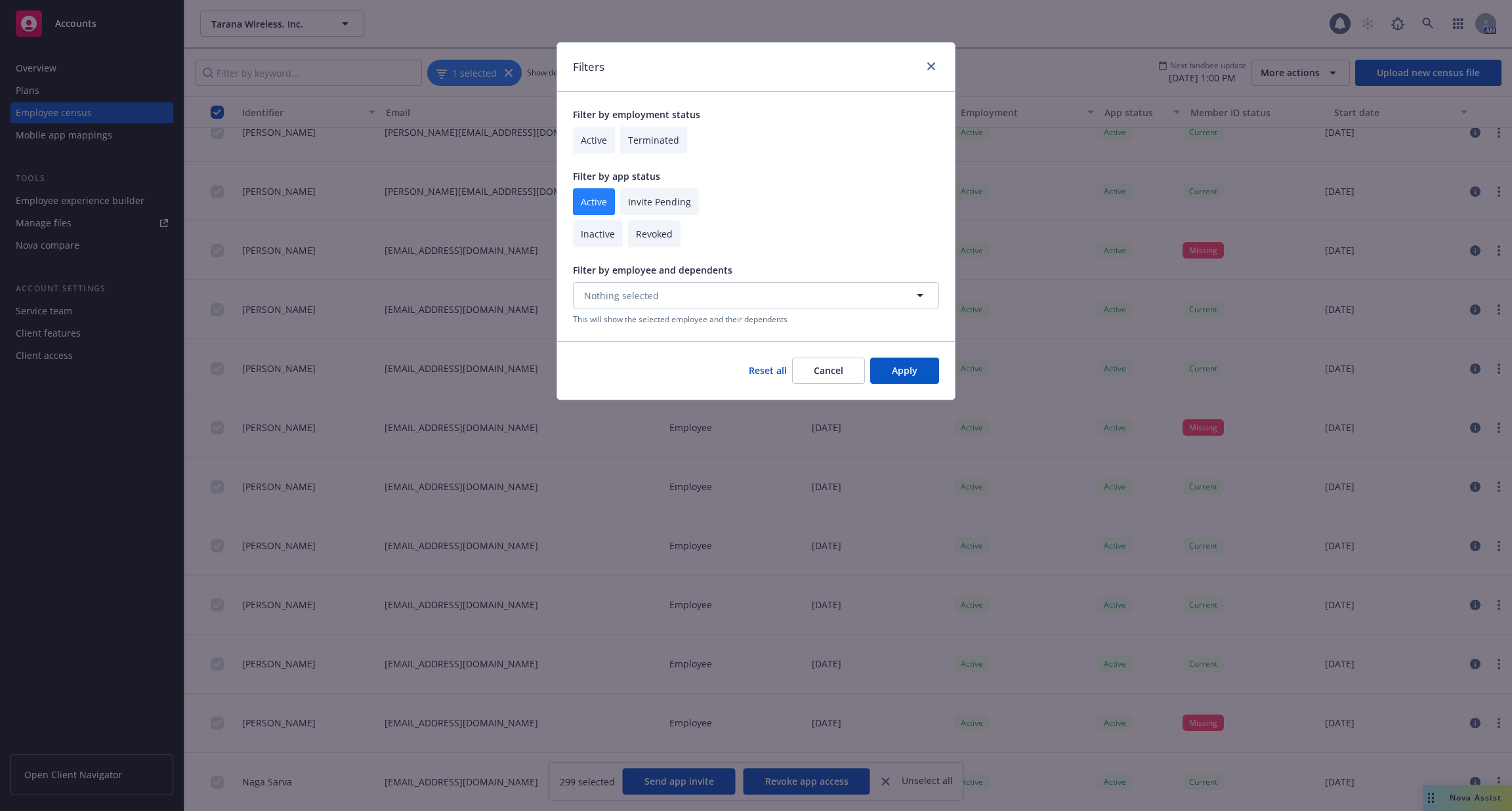
click at [905, 372] on button "Apply" at bounding box center [905, 370] width 69 height 26
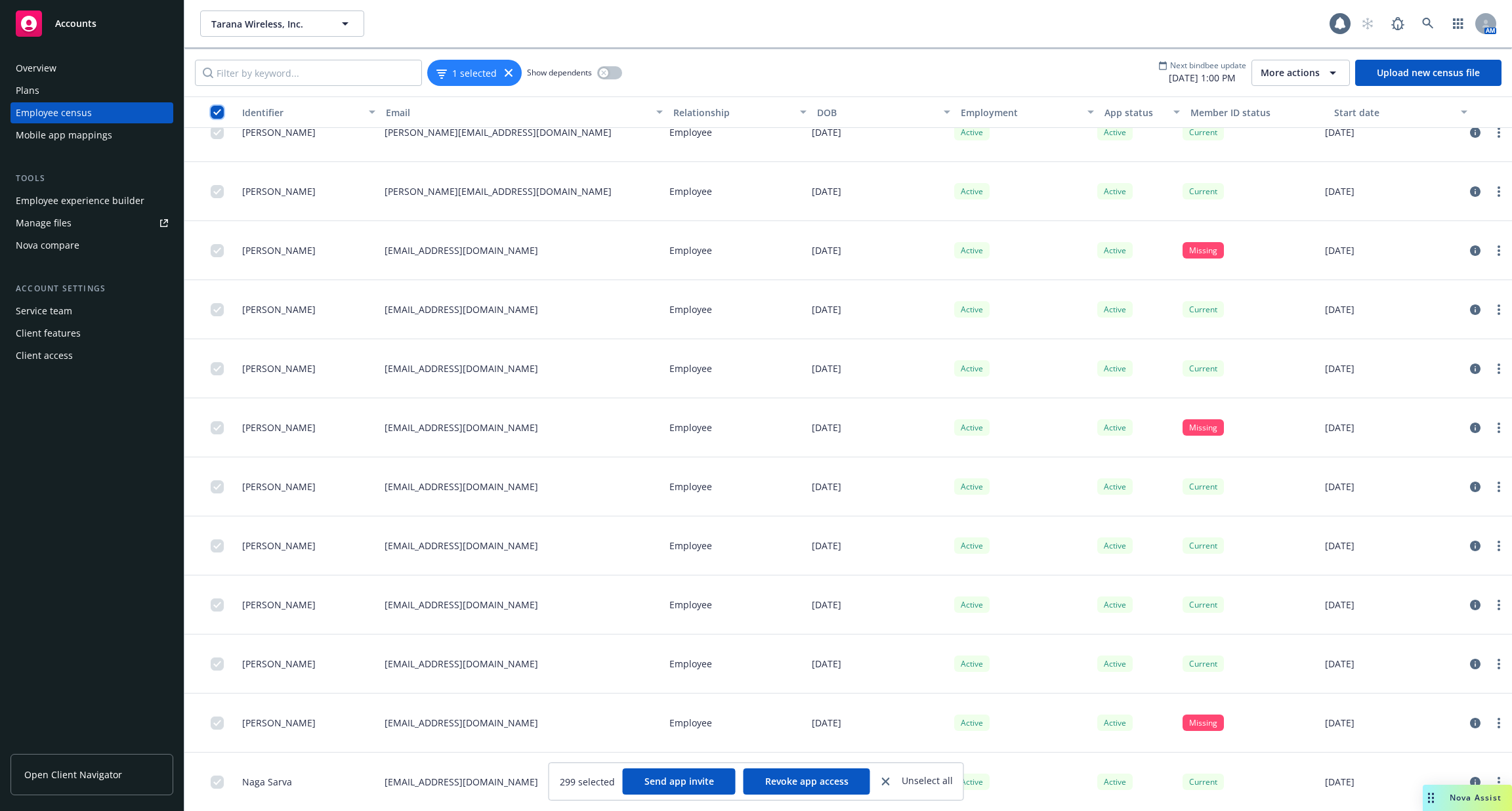
click at [216, 111] on input "checkbox" at bounding box center [217, 112] width 13 height 13
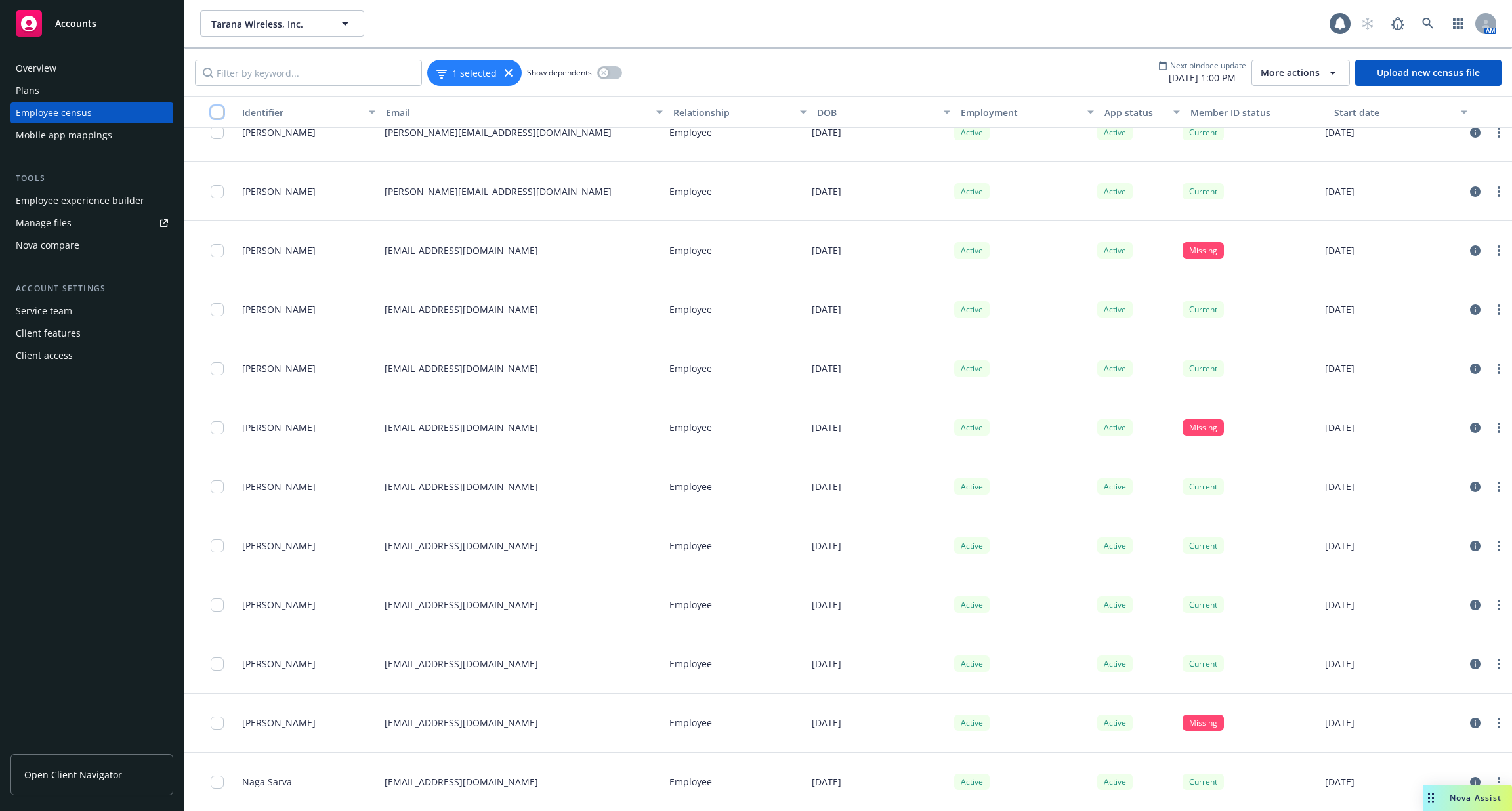
click at [216, 111] on input "checkbox" at bounding box center [217, 112] width 13 height 13
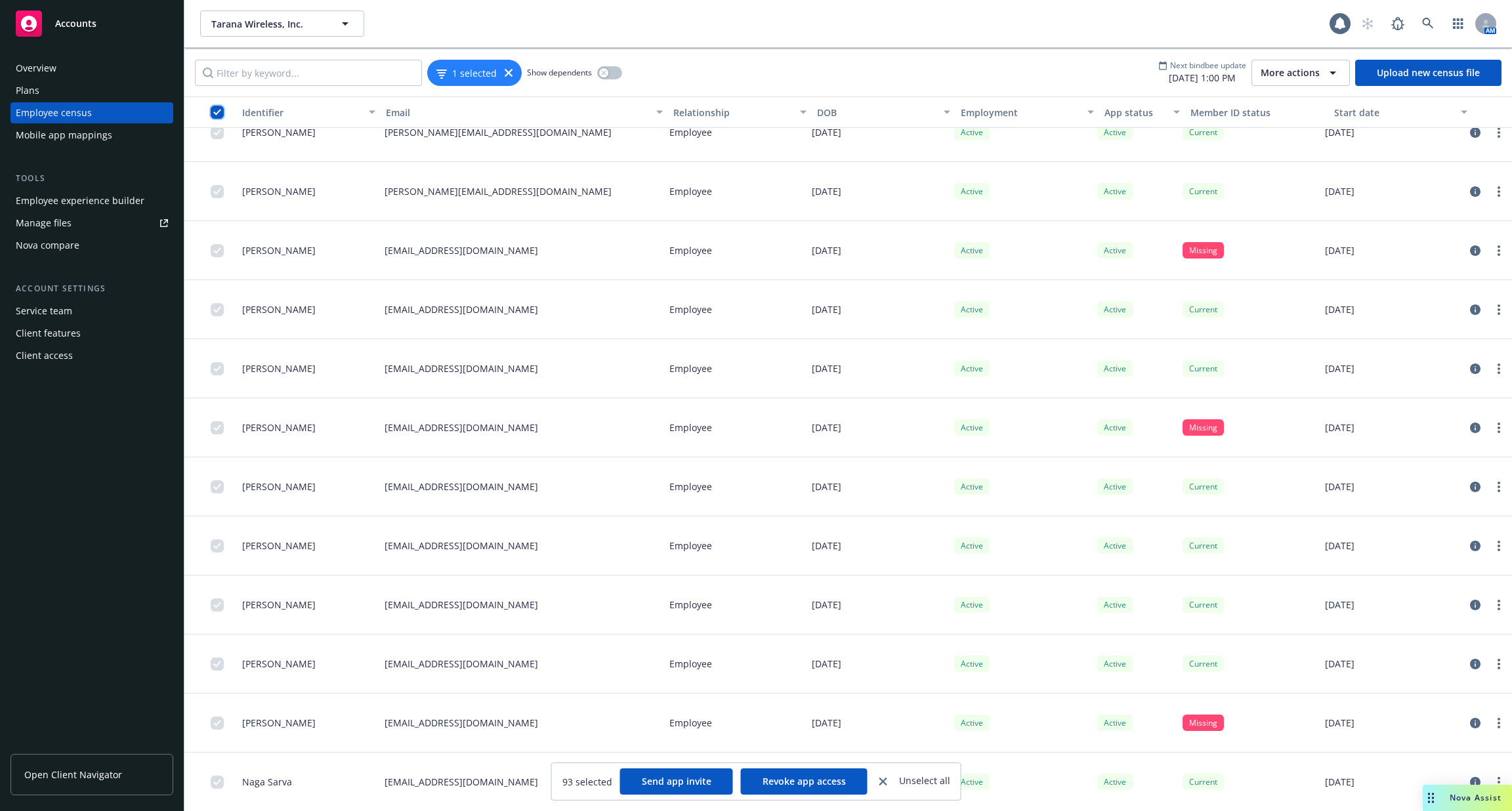
click at [216, 111] on input "checkbox" at bounding box center [217, 112] width 13 height 13
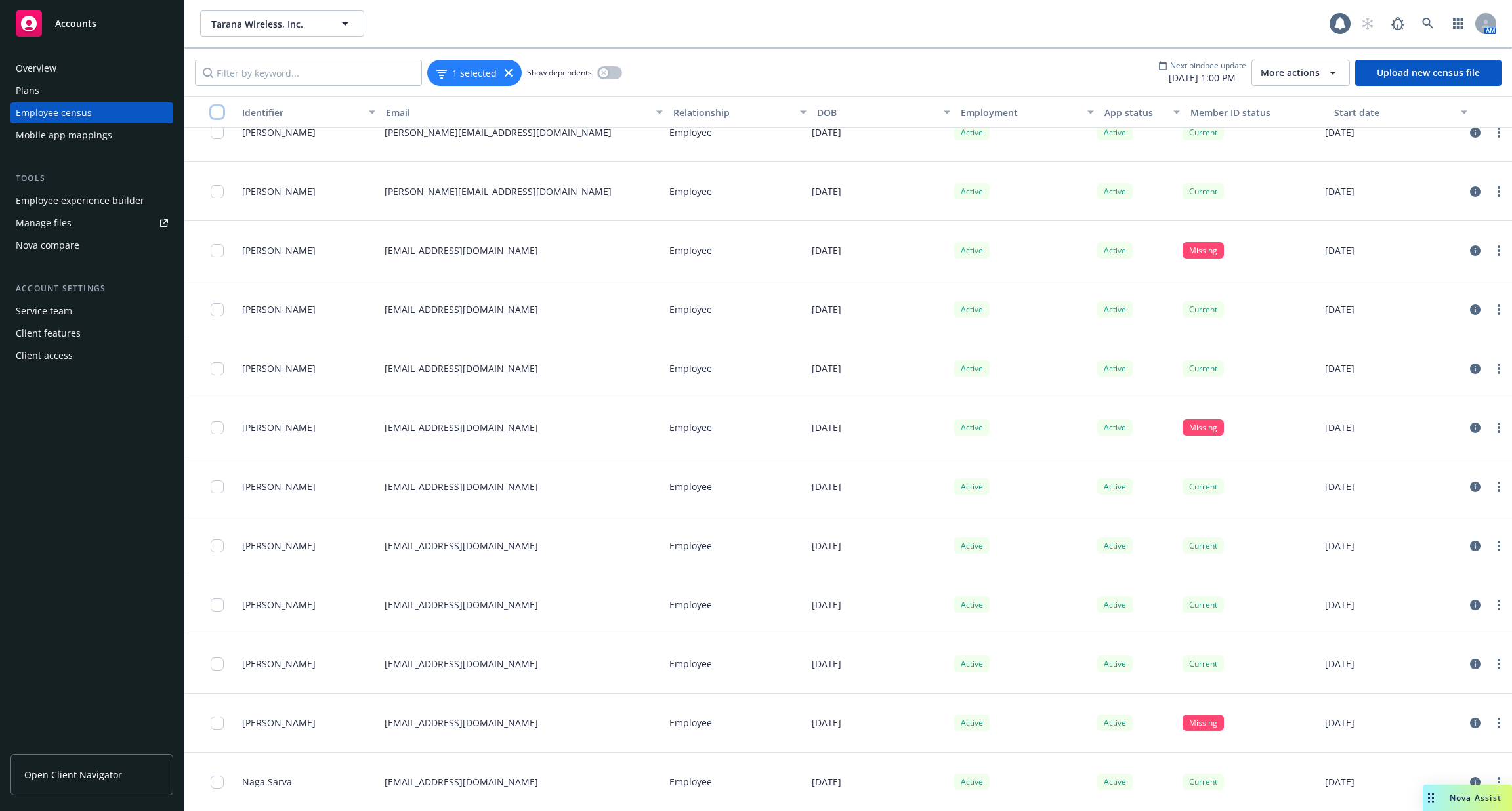
click at [216, 111] on input "checkbox" at bounding box center [217, 112] width 13 height 13
